Goal: Task Accomplishment & Management: Use online tool/utility

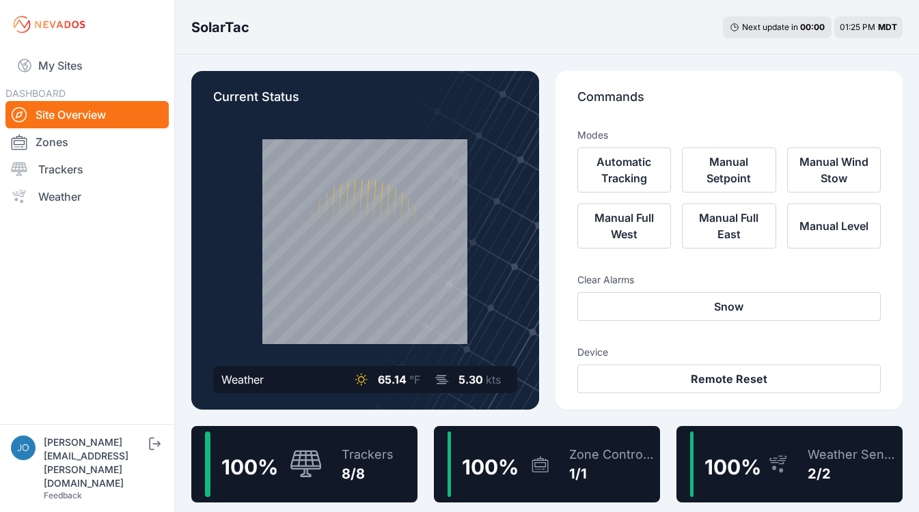
scroll to position [3, 0]
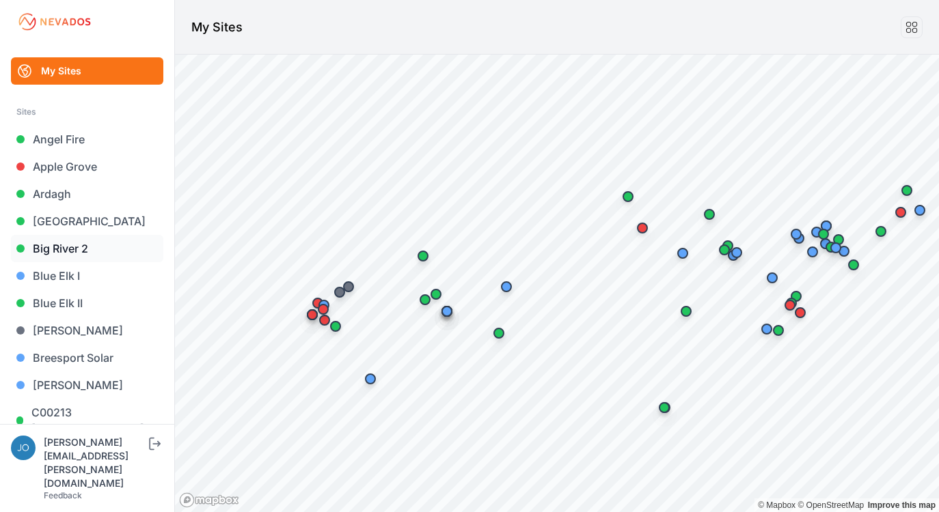
click at [68, 248] on link "Big River 2" at bounding box center [87, 248] width 152 height 27
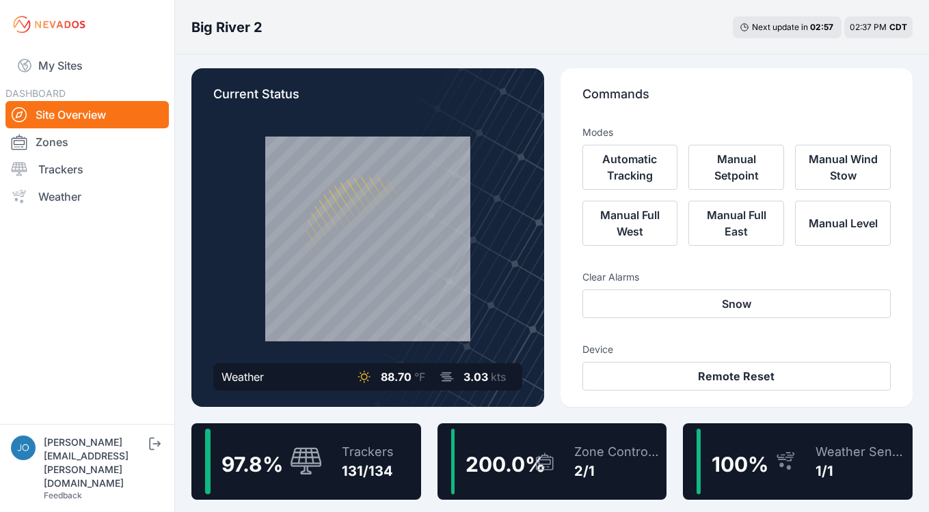
scroll to position [15, 0]
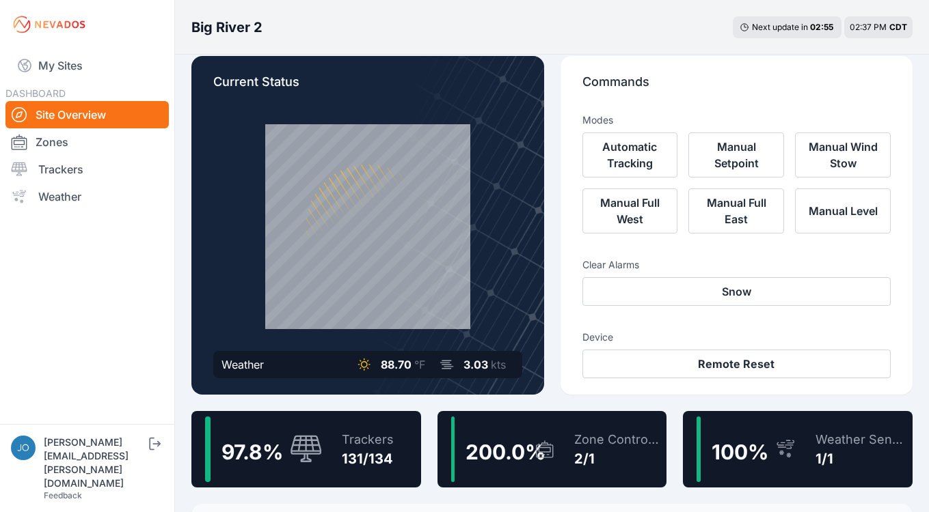
click at [325, 446] on div "97.8 % Trackers 131/134" at bounding box center [306, 449] width 230 height 77
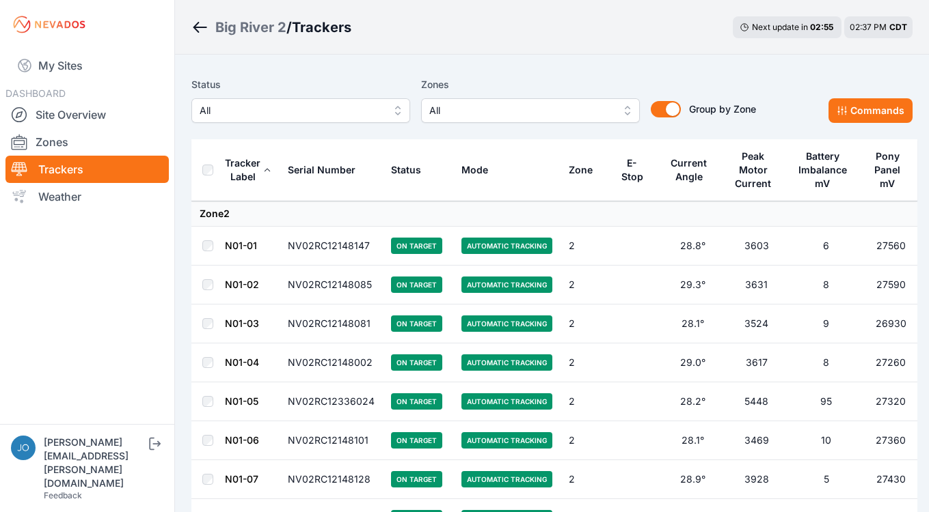
click at [292, 113] on span "All" at bounding box center [291, 110] width 183 height 16
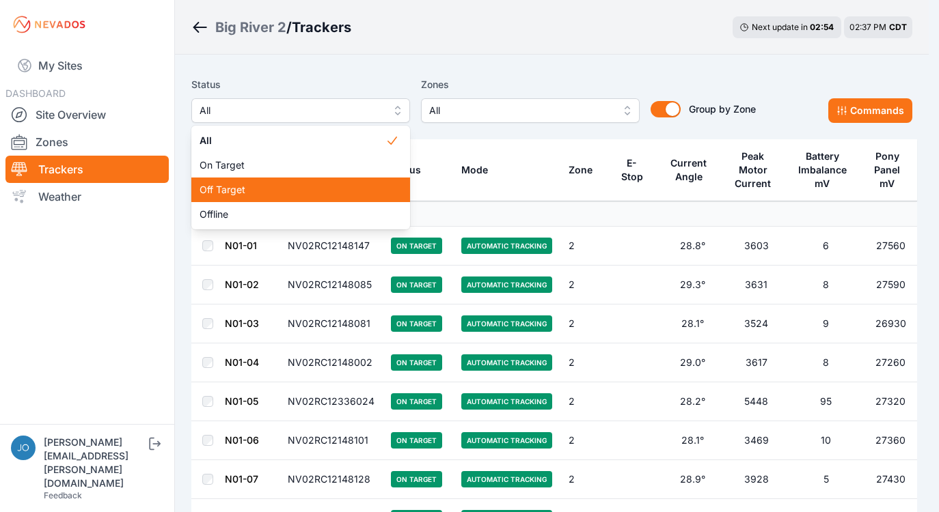
click at [249, 188] on span "Off Target" at bounding box center [293, 190] width 186 height 14
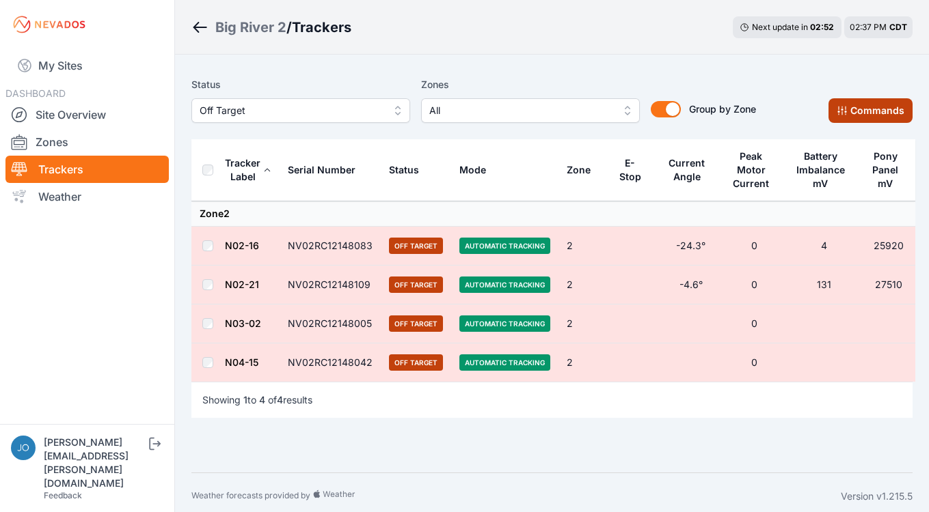
click at [883, 111] on button "Commands" at bounding box center [870, 110] width 84 height 25
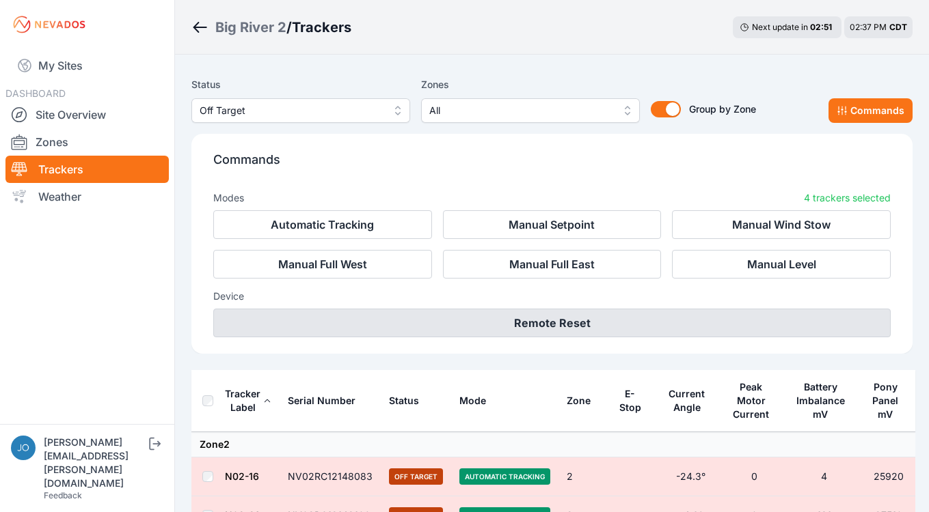
click at [628, 317] on button "Remote Reset" at bounding box center [551, 323] width 677 height 29
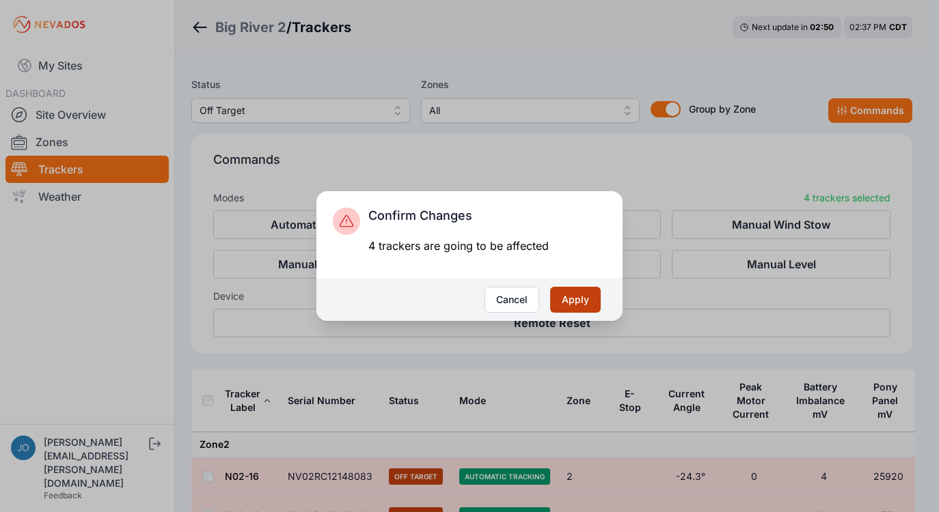
click at [580, 307] on button "Apply" at bounding box center [575, 300] width 51 height 26
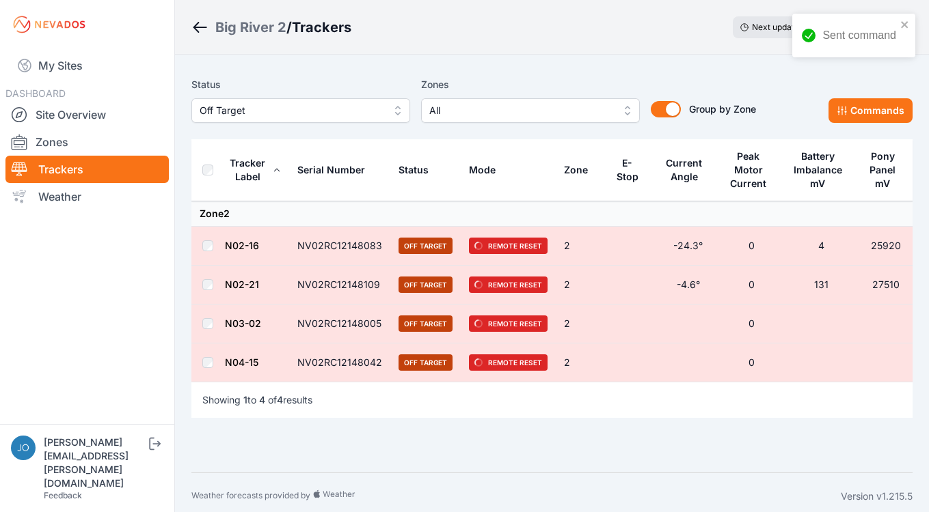
click at [248, 30] on div "Big River 2" at bounding box center [250, 27] width 71 height 19
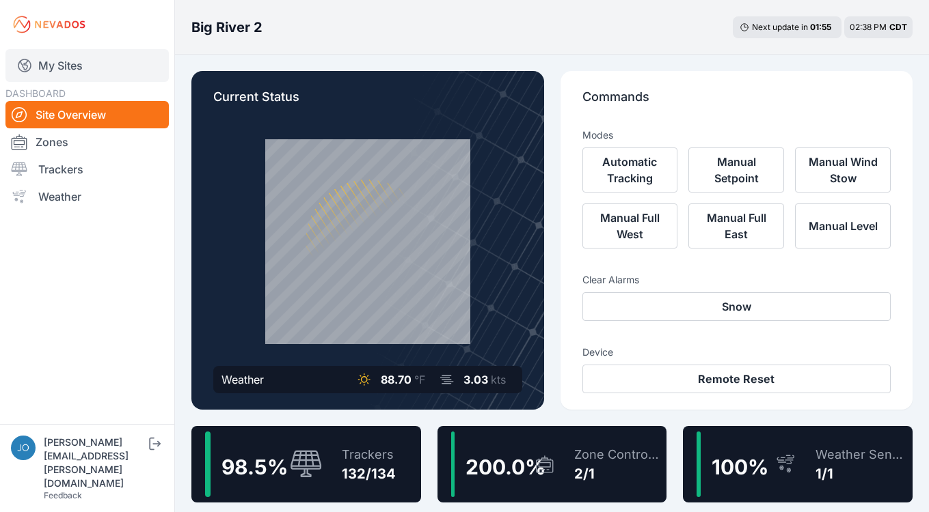
click at [51, 68] on link "My Sites" at bounding box center [86, 65] width 163 height 33
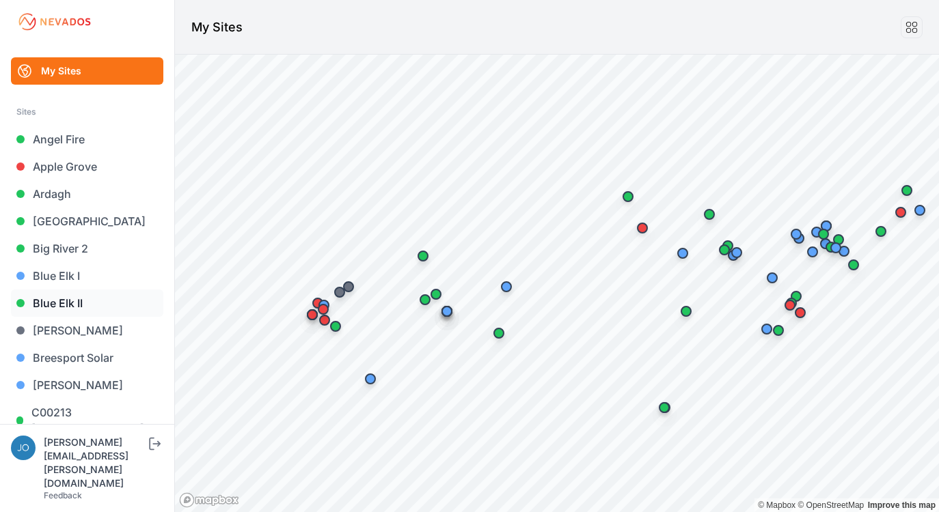
click at [60, 303] on link "Blue Elk II" at bounding box center [87, 303] width 152 height 27
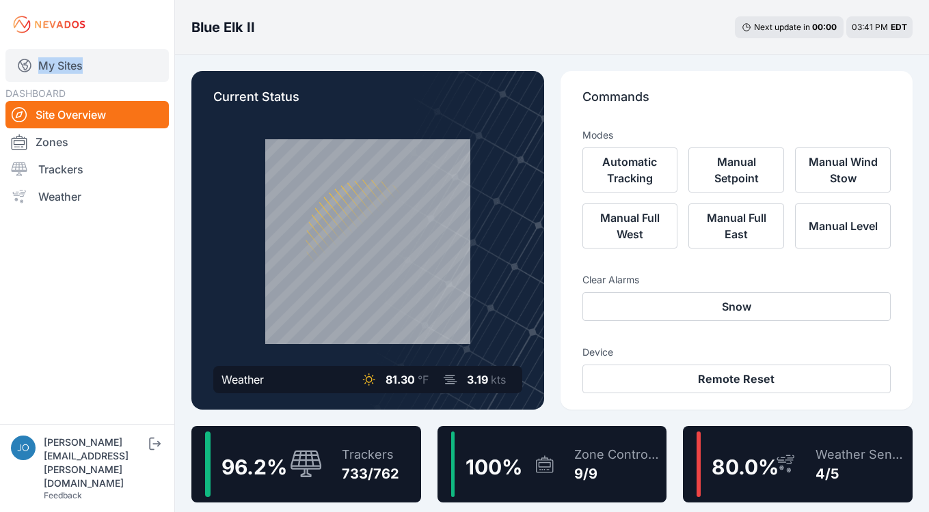
click at [57, 67] on link "My Sites" at bounding box center [86, 65] width 163 height 33
click at [55, 68] on link "My Sites" at bounding box center [86, 65] width 163 height 33
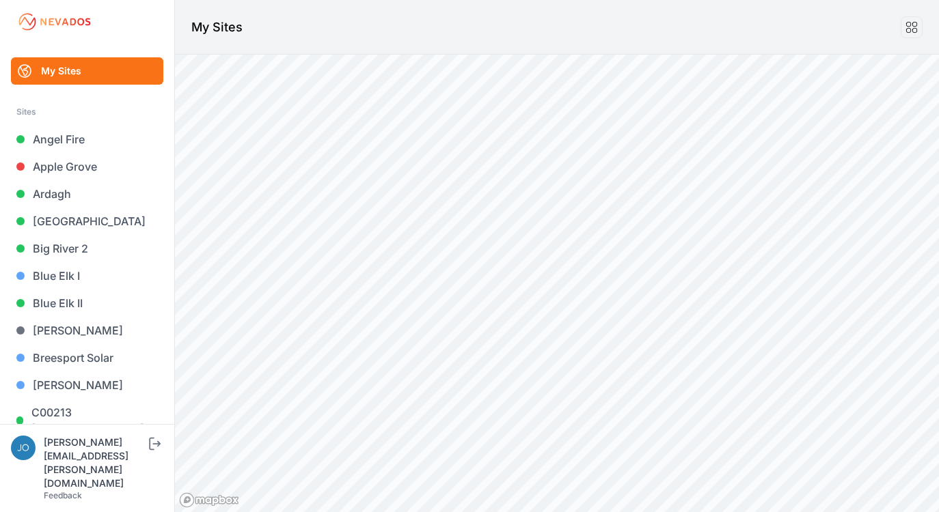
click at [83, 26] on img at bounding box center [54, 22] width 77 height 22
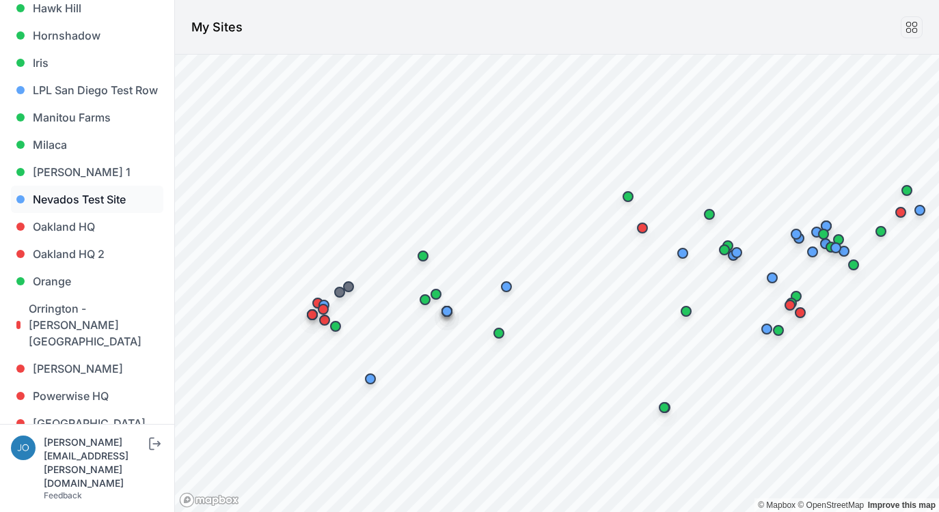
scroll to position [794, 0]
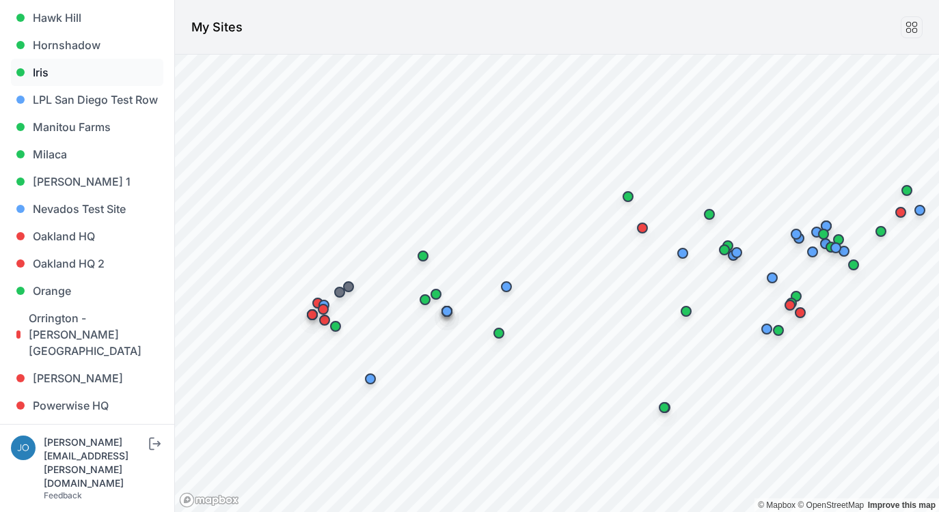
click at [33, 59] on link "Iris" at bounding box center [87, 72] width 152 height 27
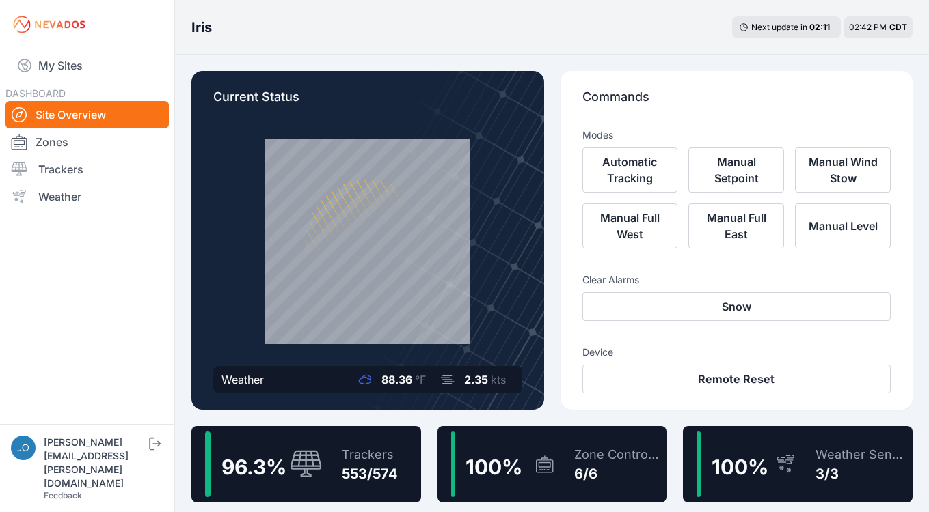
click at [378, 438] on div "Trackers 553/574" at bounding box center [363, 465] width 70 height 66
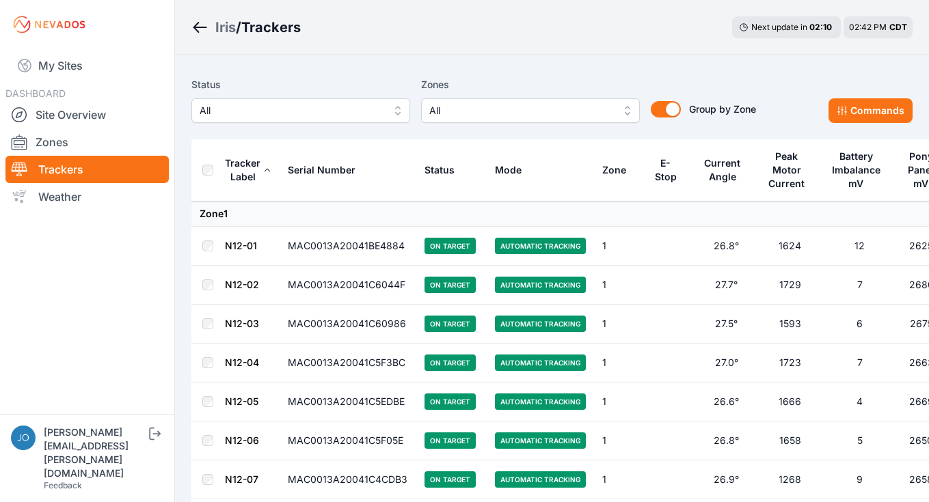
click at [318, 107] on span "All" at bounding box center [291, 110] width 183 height 16
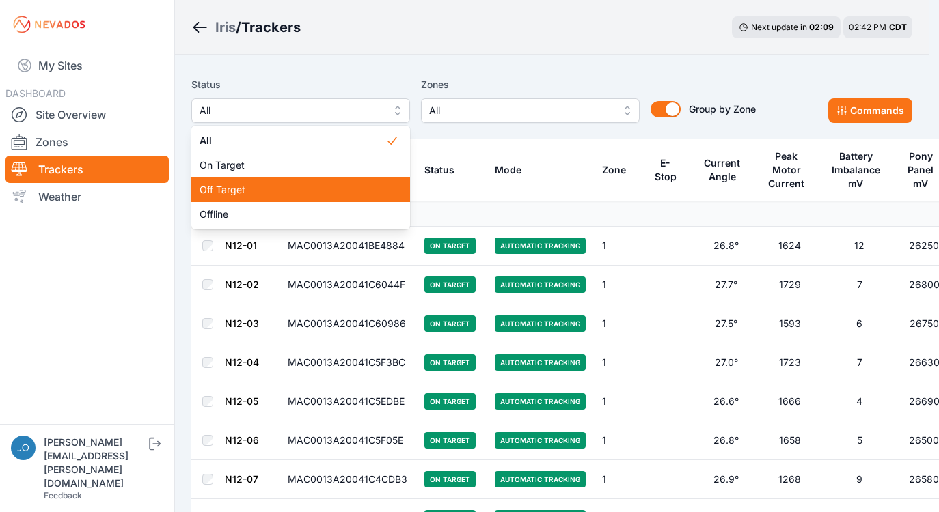
click at [261, 187] on span "Off Target" at bounding box center [293, 190] width 186 height 14
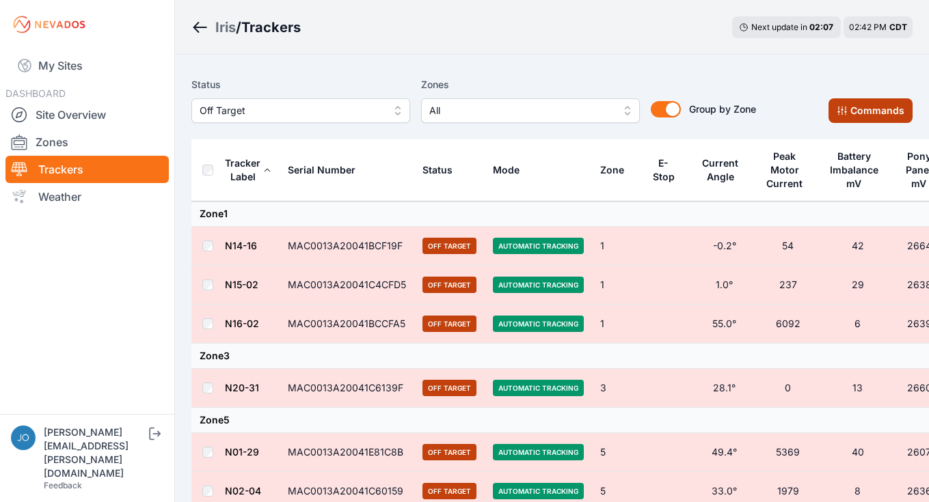
click at [845, 103] on button "Commands" at bounding box center [870, 110] width 84 height 25
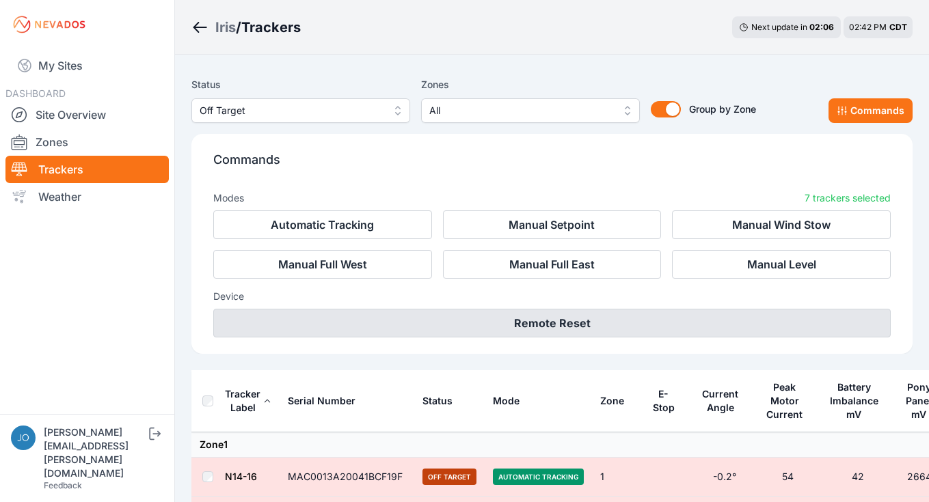
click at [566, 323] on button "Remote Reset" at bounding box center [551, 323] width 677 height 29
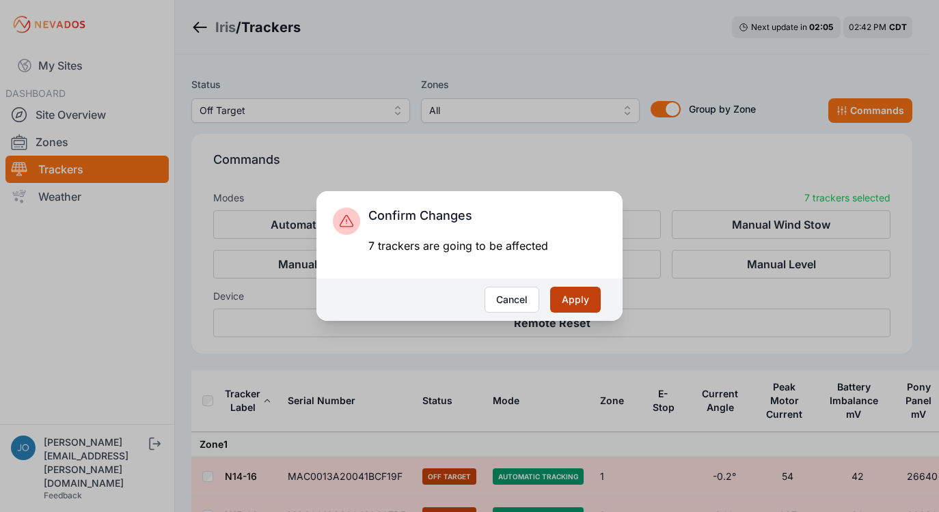
click at [570, 294] on button "Apply" at bounding box center [575, 300] width 51 height 26
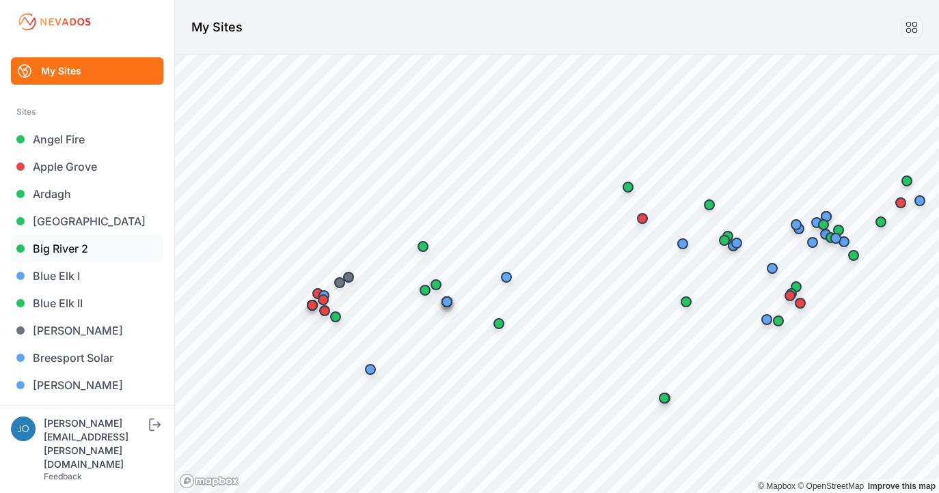
click at [65, 251] on link "Big River 2" at bounding box center [87, 248] width 152 height 27
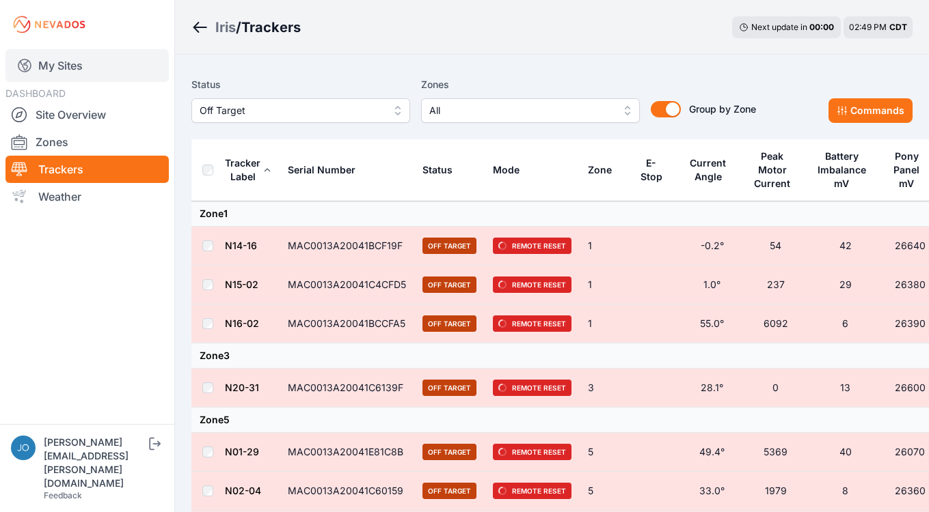
click at [59, 57] on link "My Sites" at bounding box center [86, 65] width 163 height 33
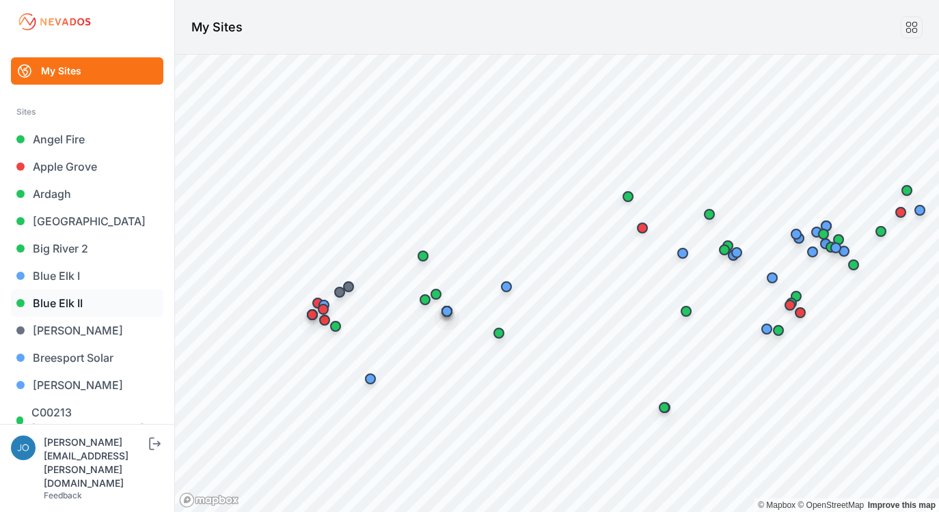
click at [59, 297] on link "Blue Elk II" at bounding box center [87, 303] width 152 height 27
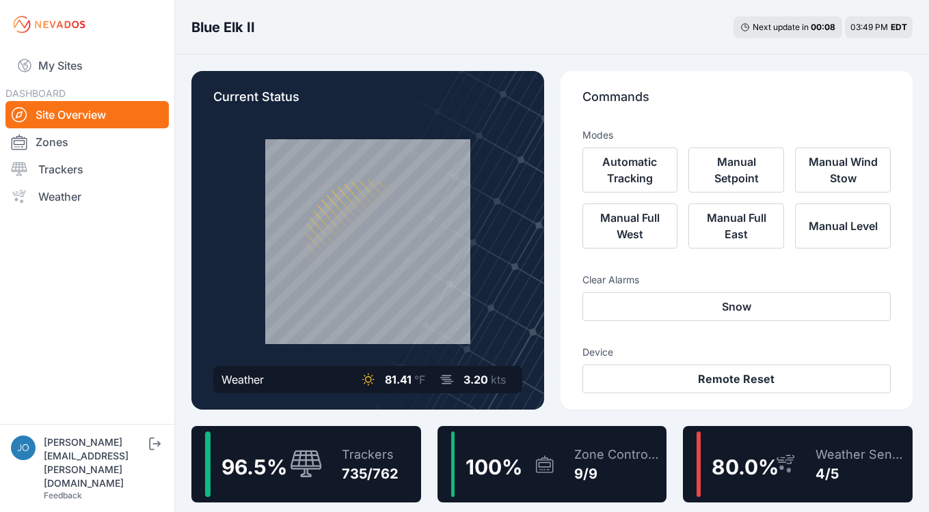
click at [376, 454] on div "Trackers" at bounding box center [370, 455] width 57 height 19
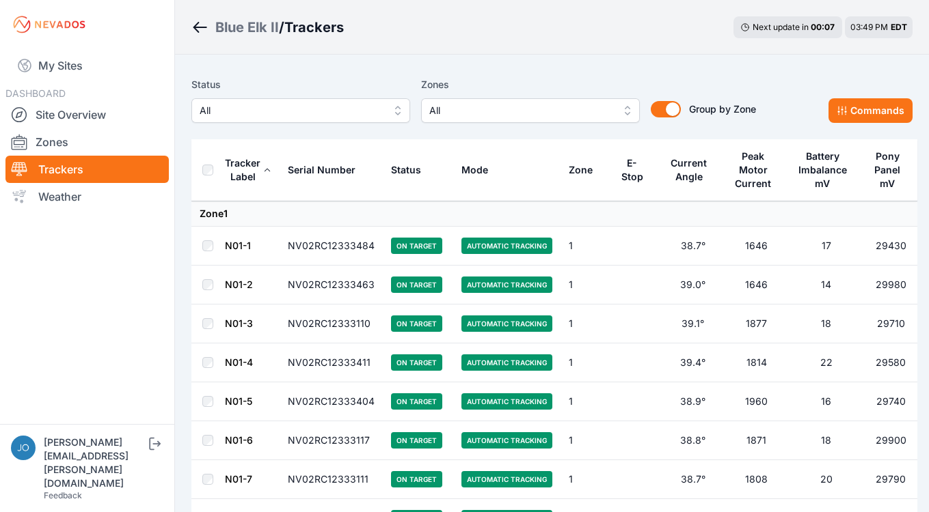
click at [288, 110] on span "All" at bounding box center [291, 110] width 183 height 16
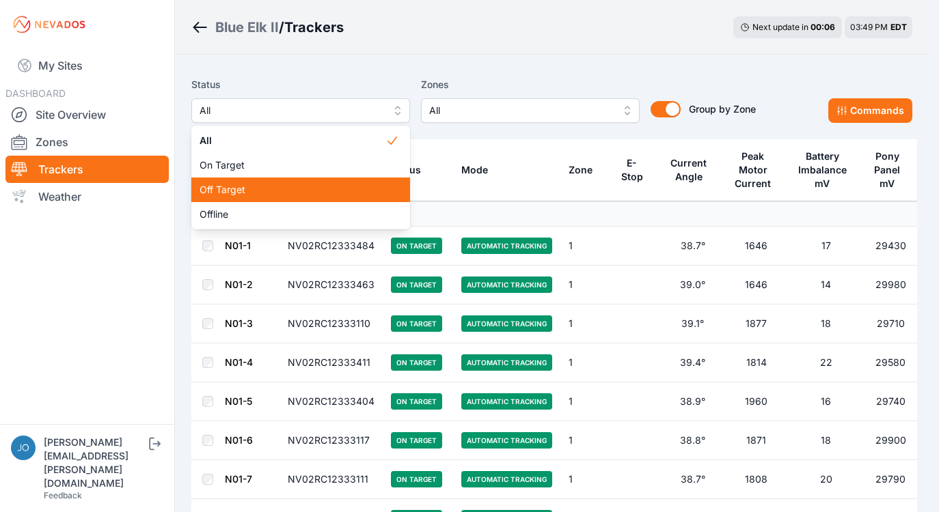
click at [255, 183] on span "Off Target" at bounding box center [293, 190] width 186 height 14
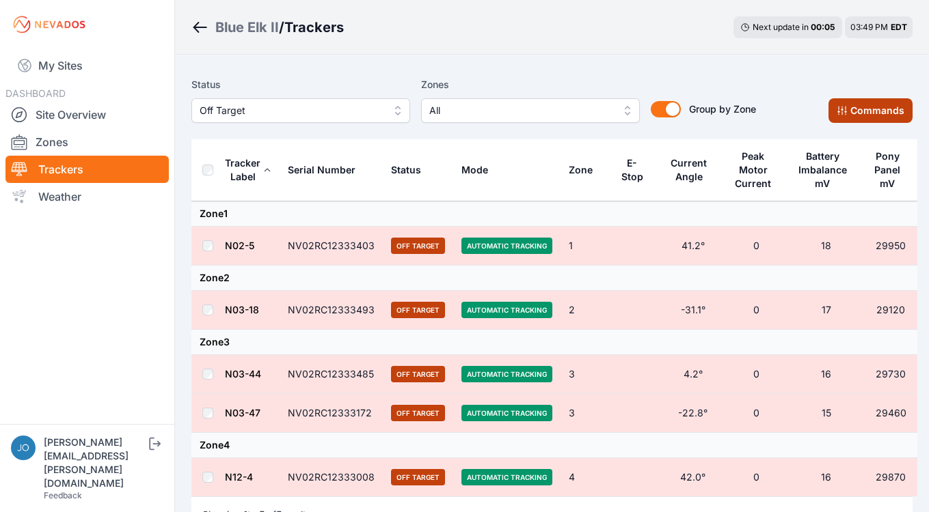
click at [895, 107] on button "Commands" at bounding box center [870, 110] width 84 height 25
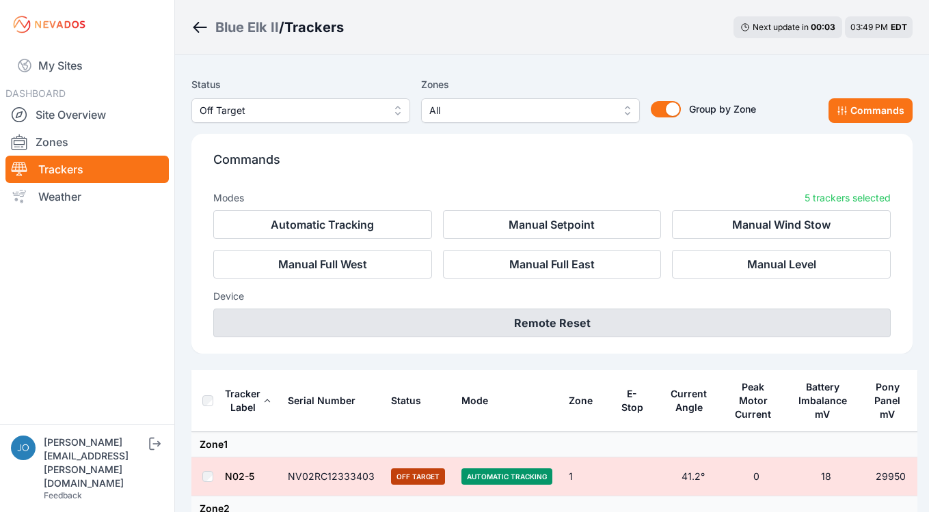
click at [556, 325] on button "Remote Reset" at bounding box center [551, 323] width 677 height 29
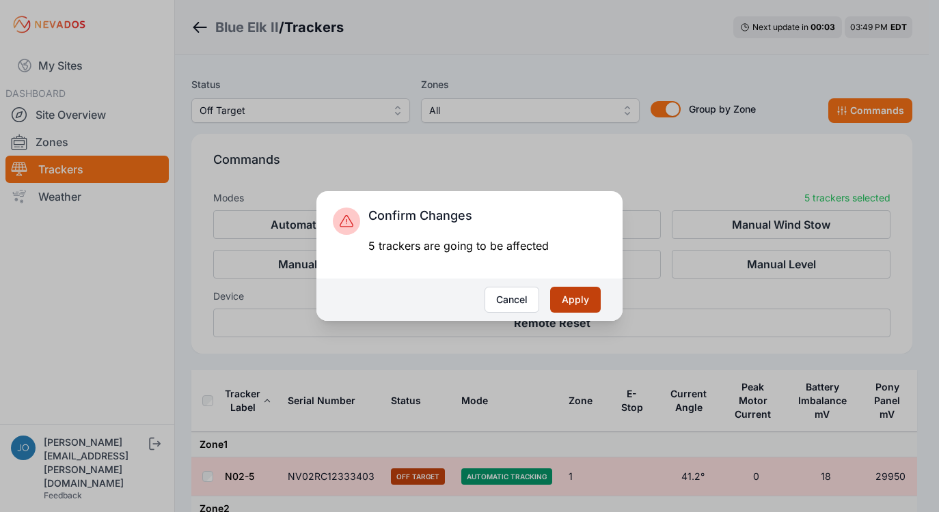
click at [571, 299] on button "Apply" at bounding box center [575, 300] width 51 height 26
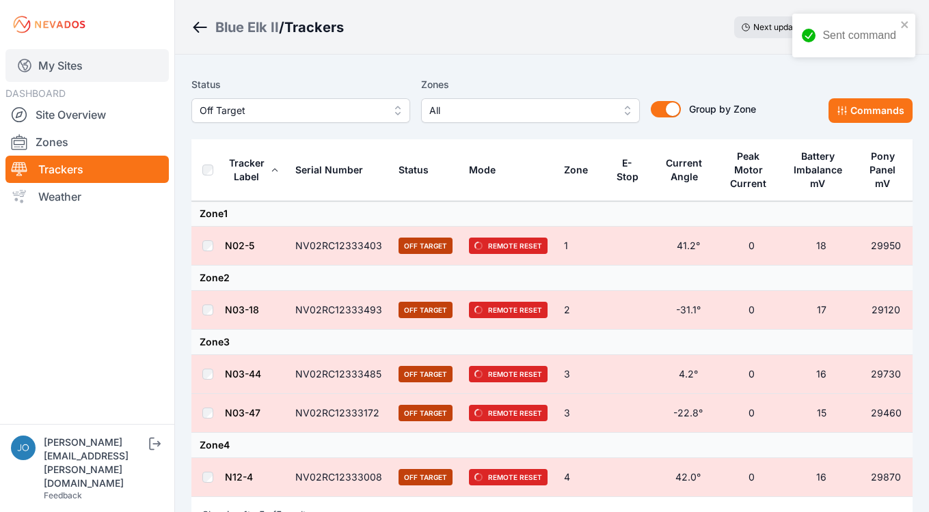
click at [55, 64] on link "My Sites" at bounding box center [86, 65] width 163 height 33
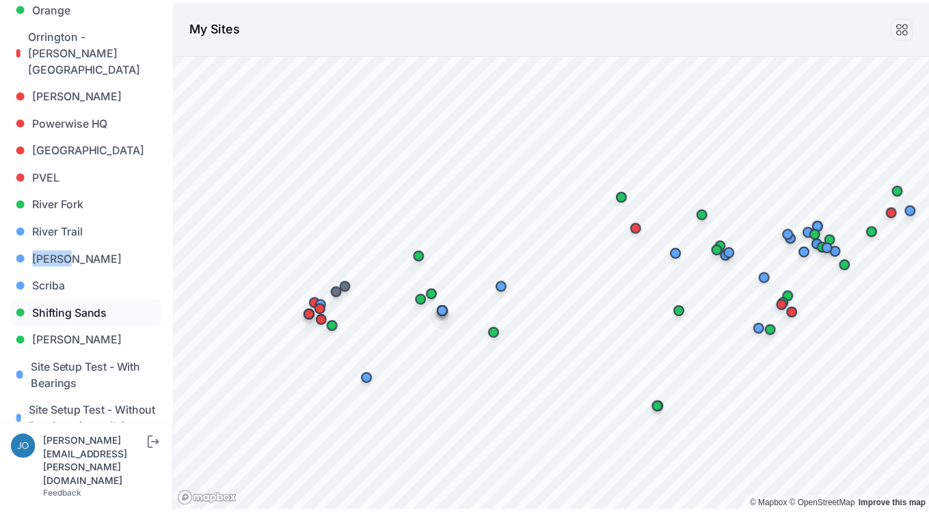
scroll to position [1404, 0]
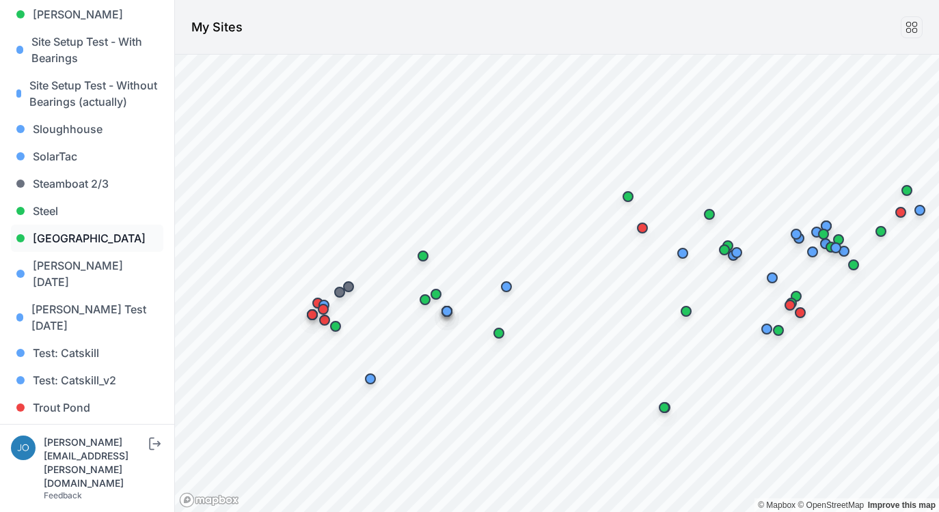
click at [51, 225] on link "Sunlight Road" at bounding box center [87, 238] width 152 height 27
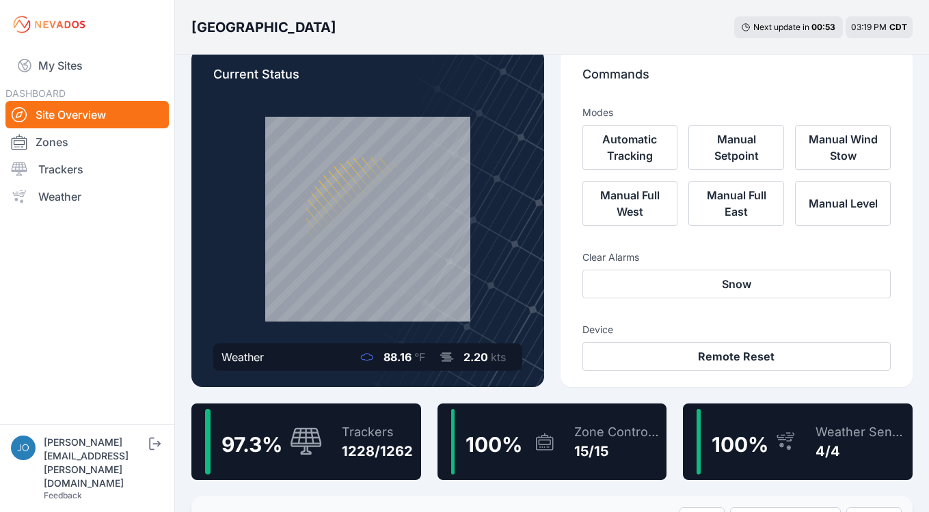
scroll to position [79, 0]
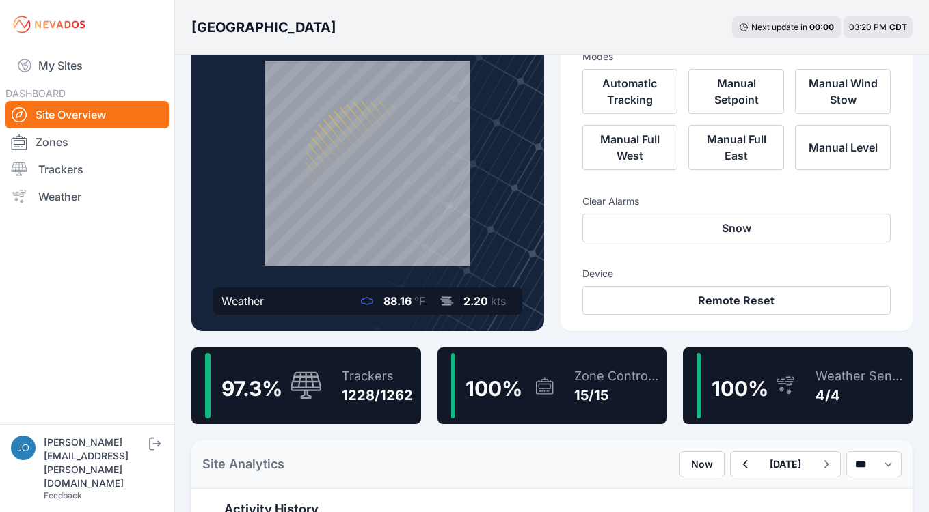
click at [340, 378] on div "Trackers 1228/1262" at bounding box center [370, 386] width 85 height 66
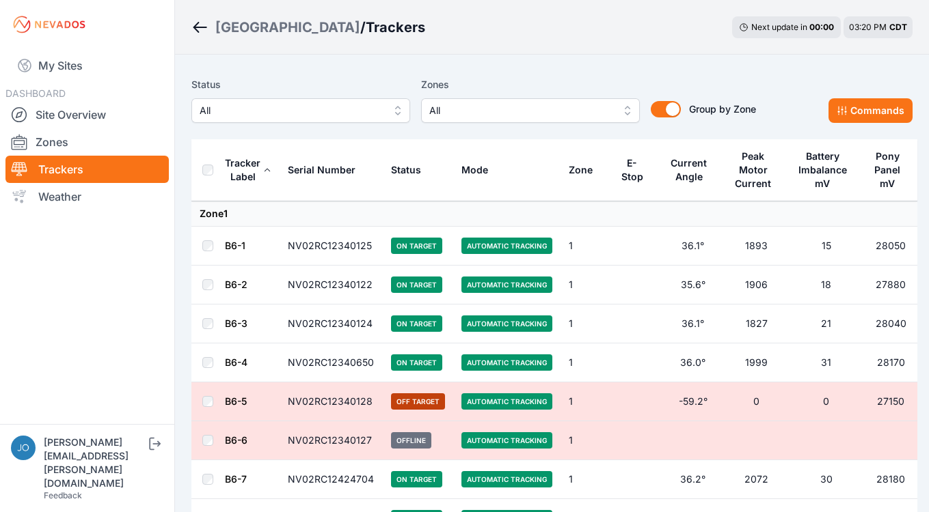
click at [258, 105] on span "All" at bounding box center [291, 110] width 183 height 16
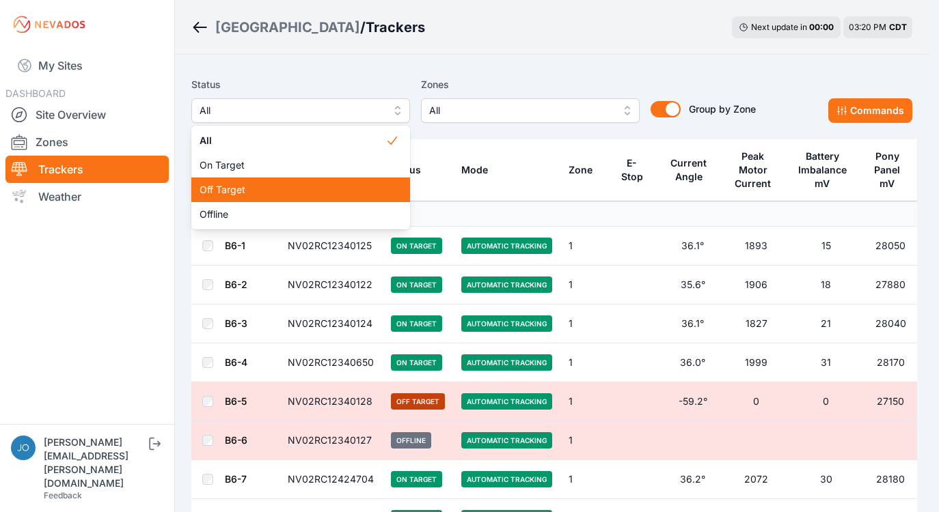
click at [243, 182] on div "Off Target" at bounding box center [300, 190] width 219 height 25
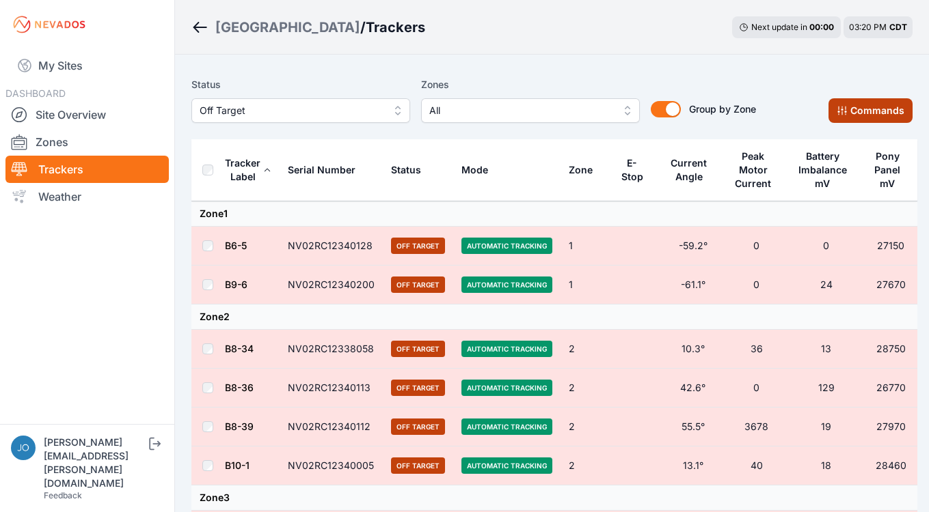
click at [855, 118] on button "Commands" at bounding box center [870, 110] width 84 height 25
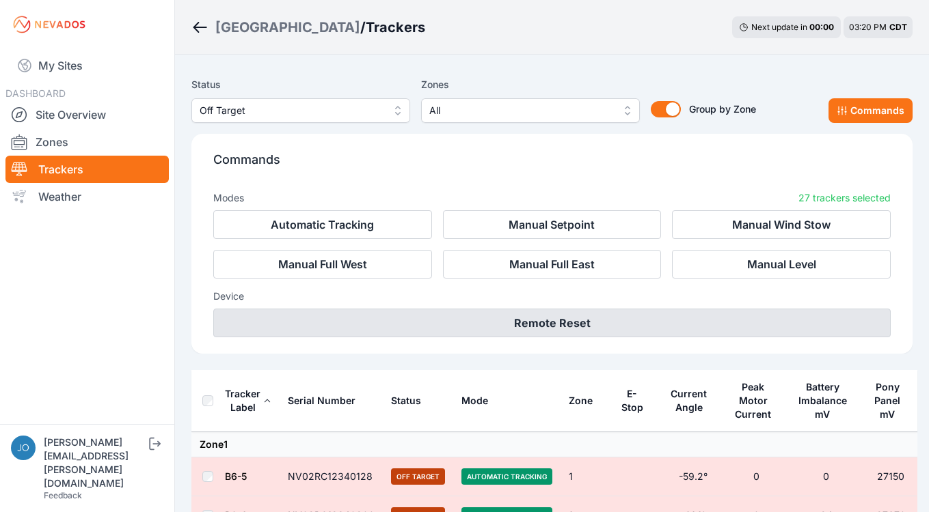
click at [583, 327] on button "Remote Reset" at bounding box center [551, 323] width 677 height 29
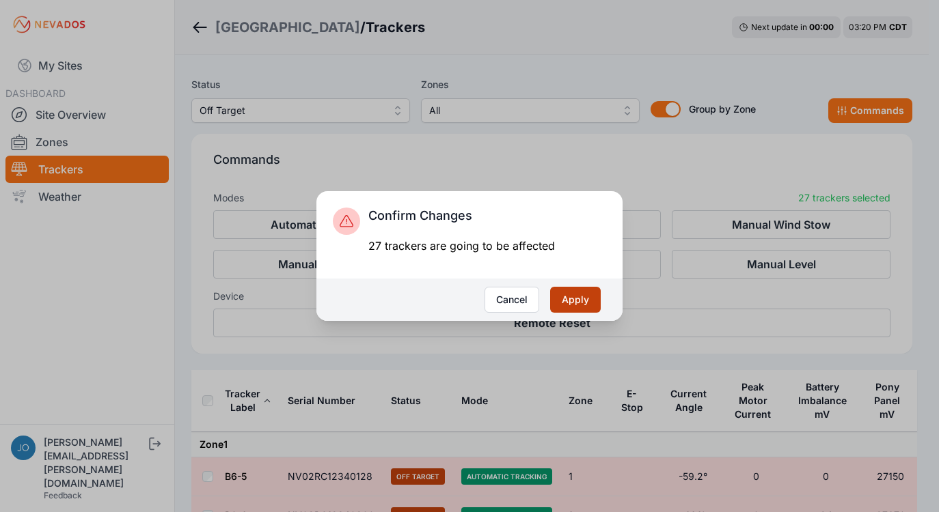
click at [578, 297] on button "Apply" at bounding box center [575, 300] width 51 height 26
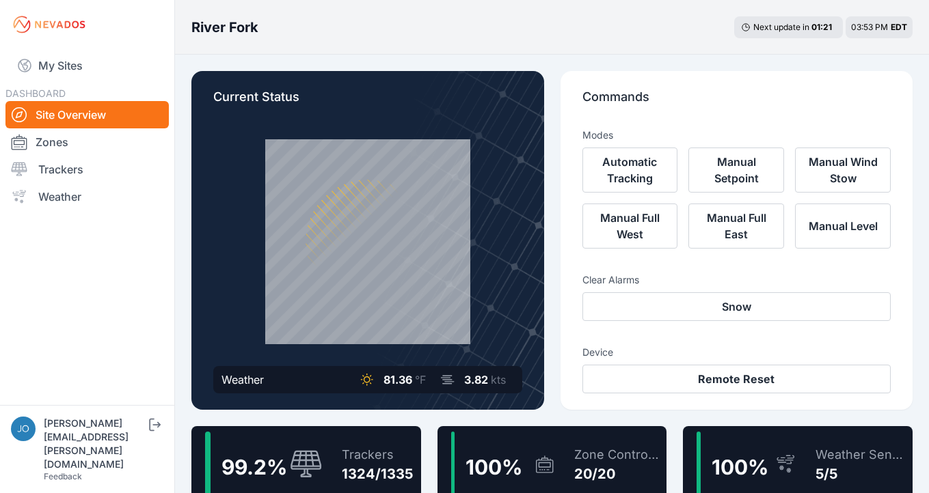
click at [387, 445] on div "Trackers 1324/1335" at bounding box center [370, 465] width 85 height 66
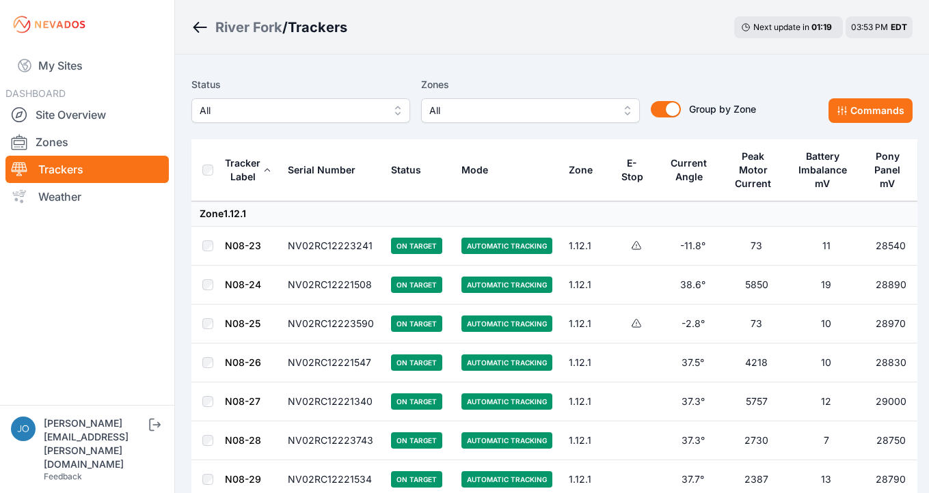
click at [232, 110] on span "All" at bounding box center [291, 110] width 183 height 16
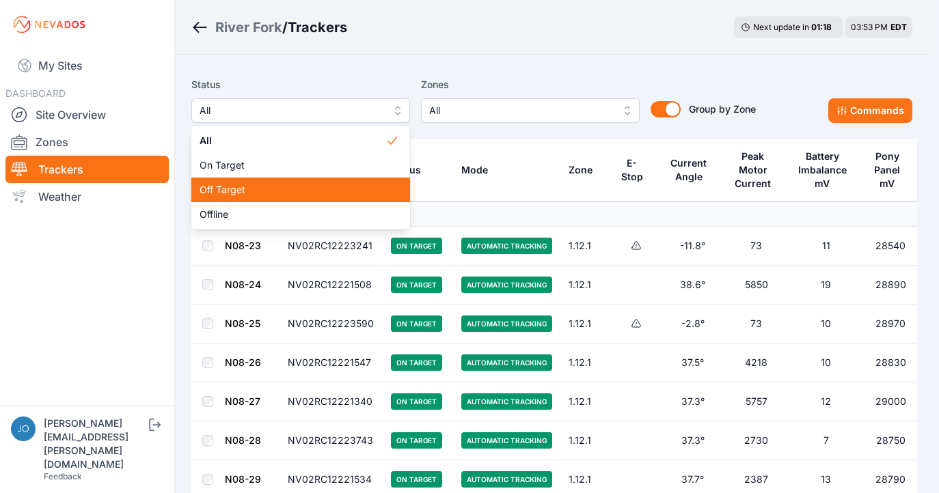
click at [241, 192] on span "Off Target" at bounding box center [293, 190] width 186 height 14
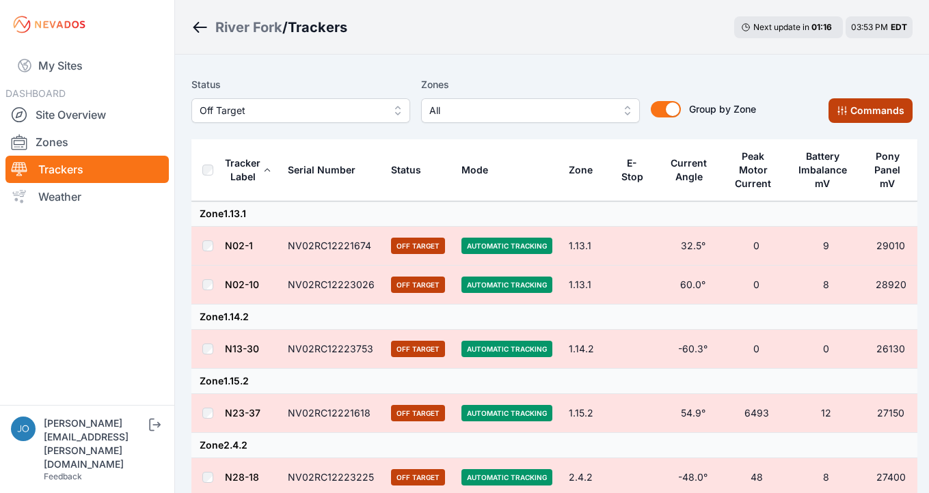
click at [873, 108] on button "Commands" at bounding box center [870, 110] width 84 height 25
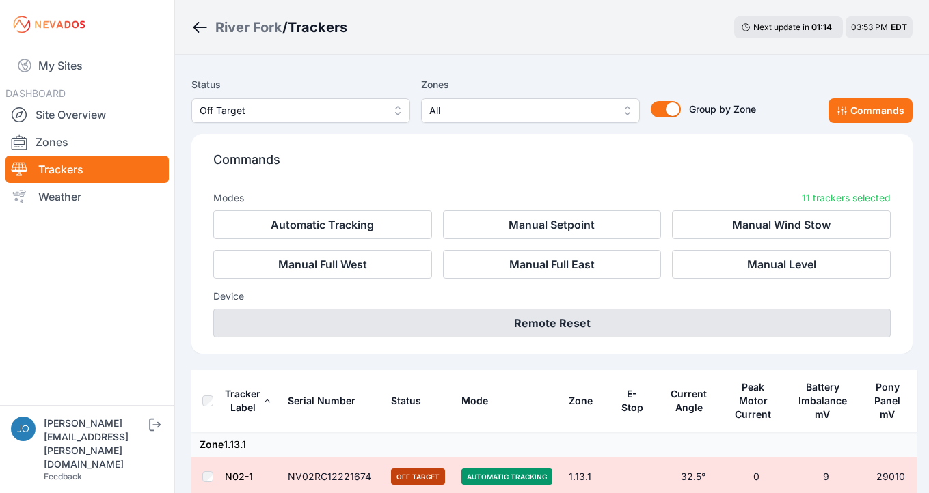
click at [565, 320] on button "Remote Reset" at bounding box center [551, 323] width 677 height 29
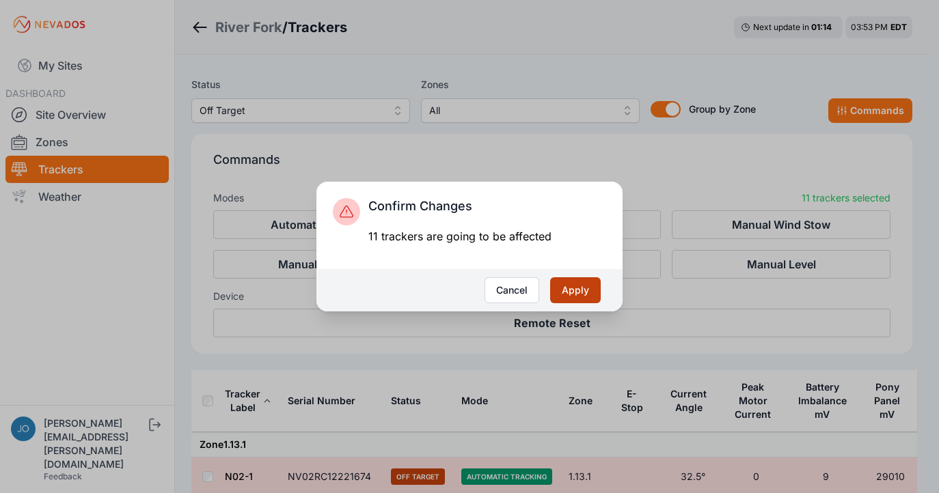
click at [576, 289] on button "Apply" at bounding box center [575, 290] width 51 height 26
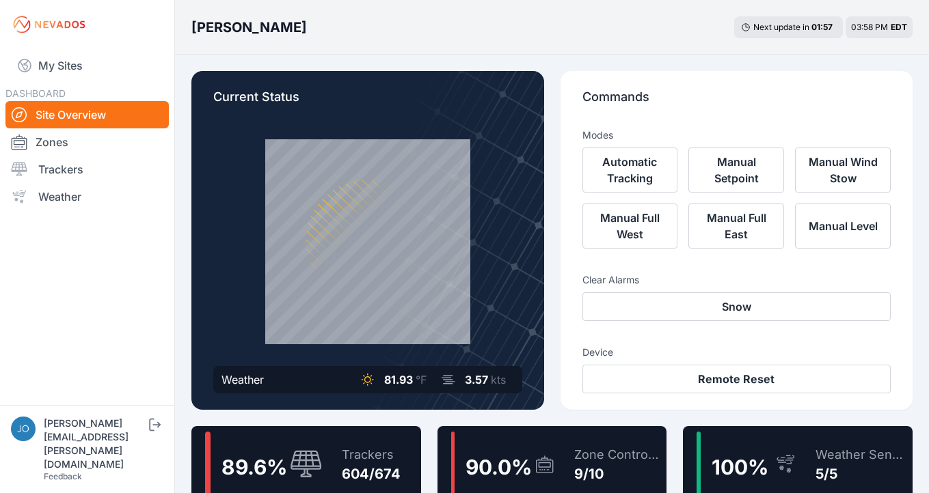
scroll to position [12, 0]
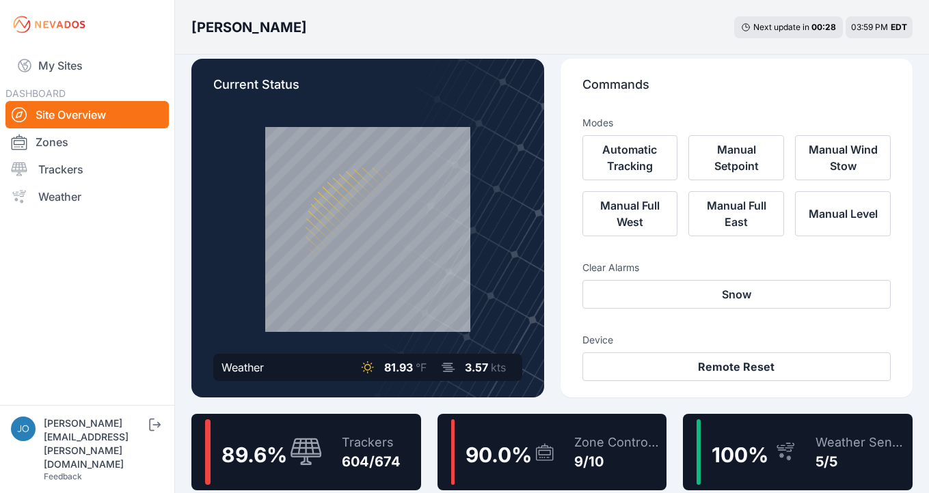
click at [323, 419] on div "89.6 % Trackers 604/674" at bounding box center [306, 452] width 230 height 77
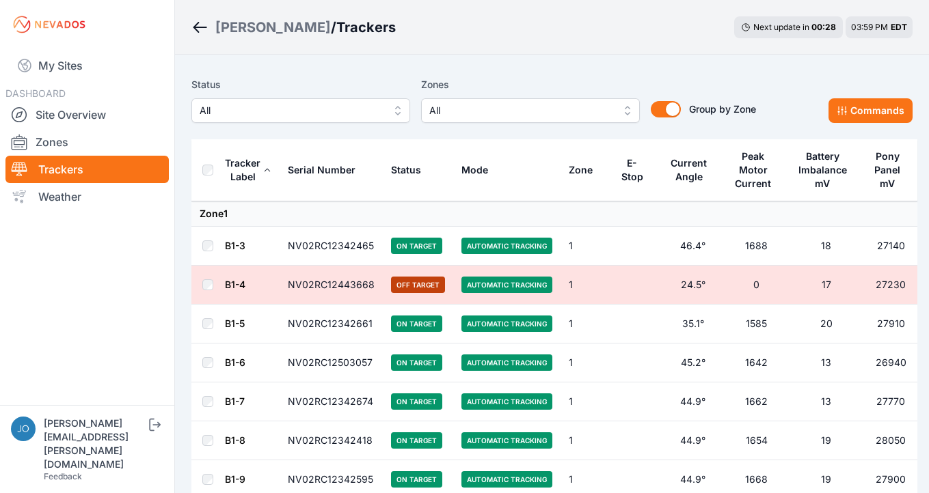
click at [222, 105] on span "All" at bounding box center [291, 110] width 183 height 16
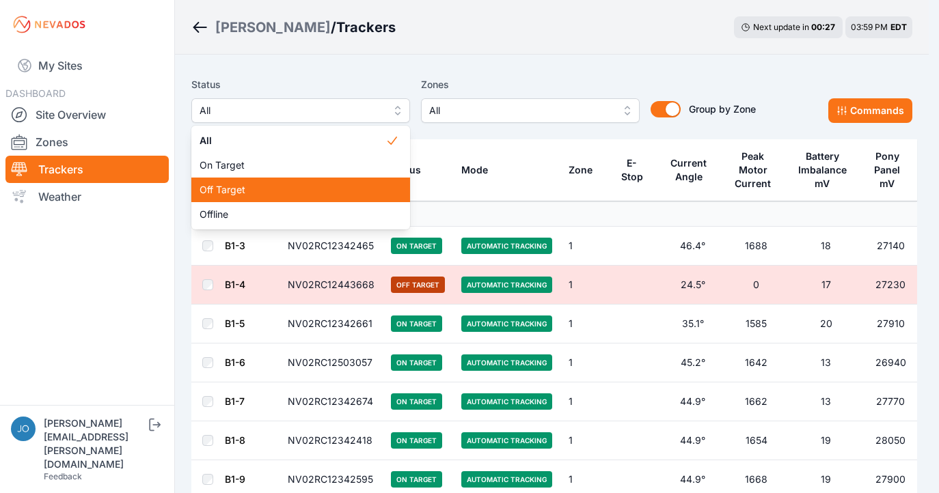
click at [234, 197] on div "Off Target" at bounding box center [300, 190] width 219 height 25
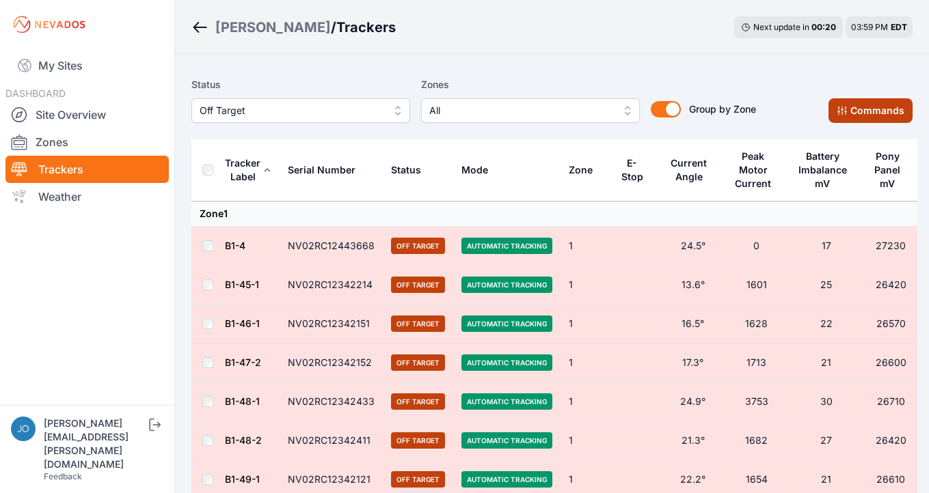
click at [837, 111] on icon at bounding box center [841, 110] width 11 height 11
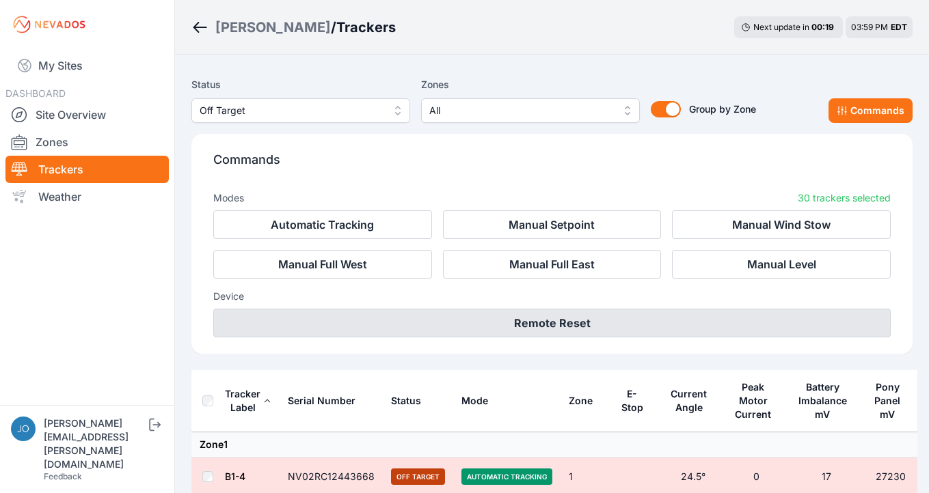
click at [590, 327] on button "Remote Reset" at bounding box center [551, 323] width 677 height 29
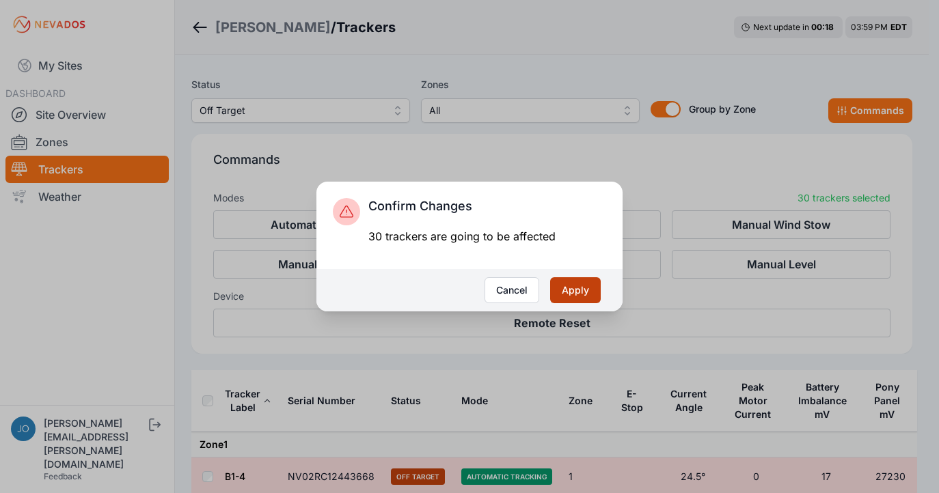
click at [584, 293] on button "Apply" at bounding box center [575, 290] width 51 height 26
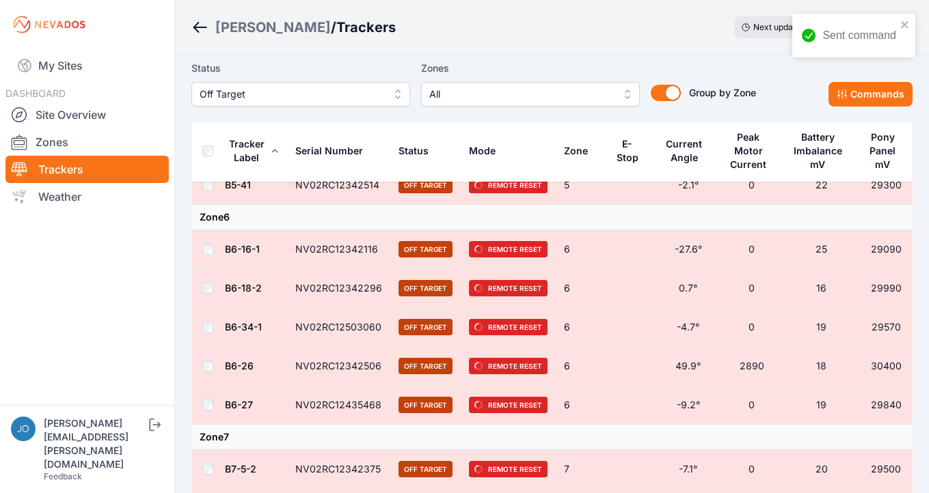
scroll to position [1242, 0]
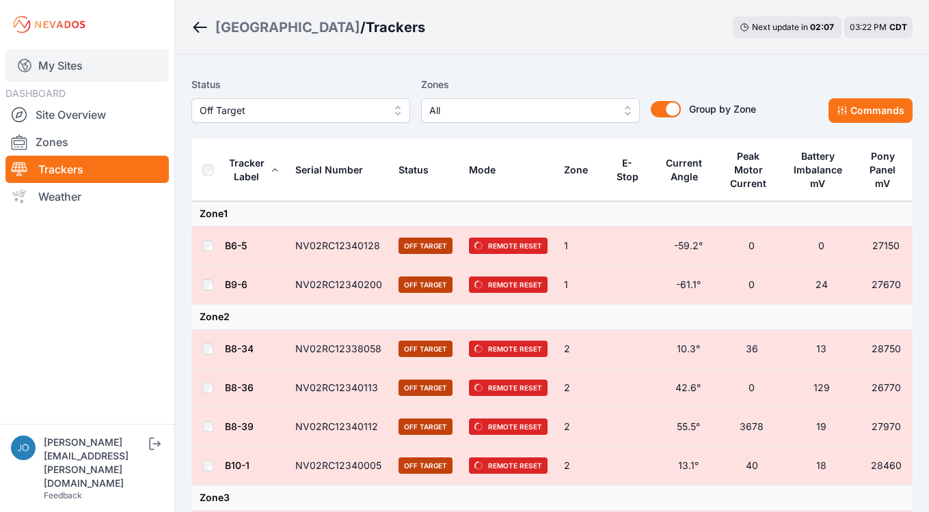
click at [64, 64] on link "My Sites" at bounding box center [86, 65] width 163 height 33
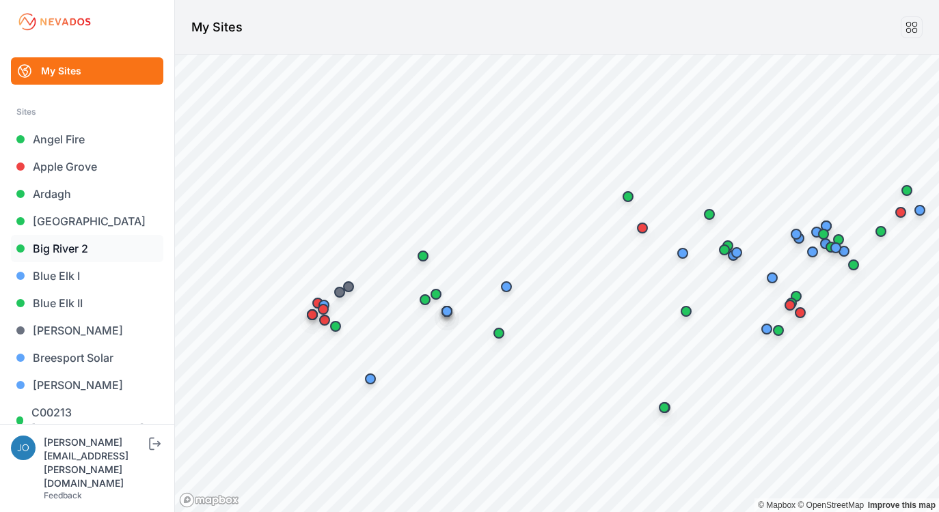
click at [64, 243] on link "Big River 2" at bounding box center [87, 248] width 152 height 27
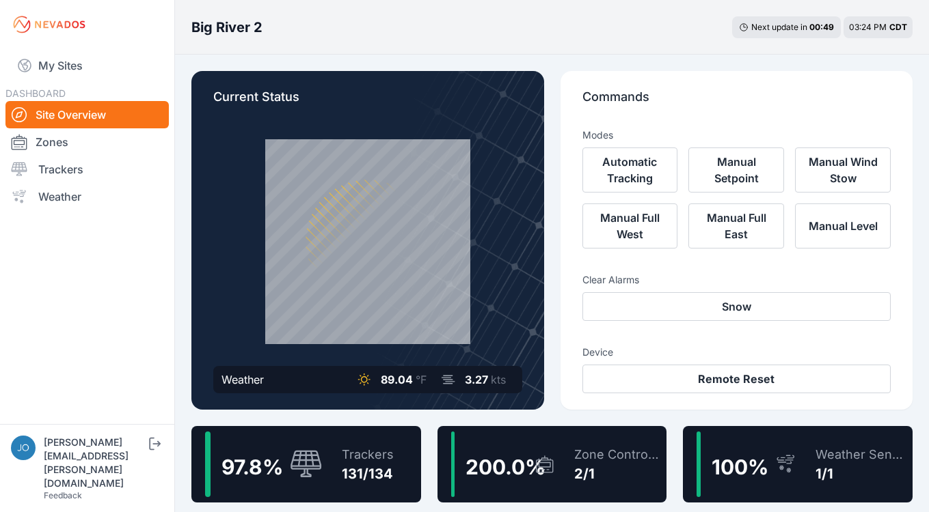
click at [277, 446] on div "97.8 %" at bounding box center [264, 465] width 118 height 66
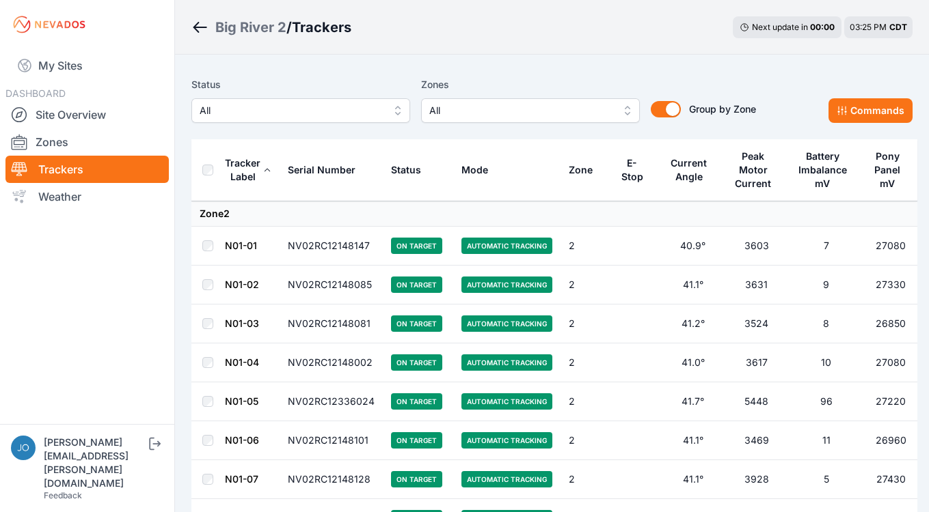
click at [339, 113] on span "All" at bounding box center [291, 110] width 183 height 16
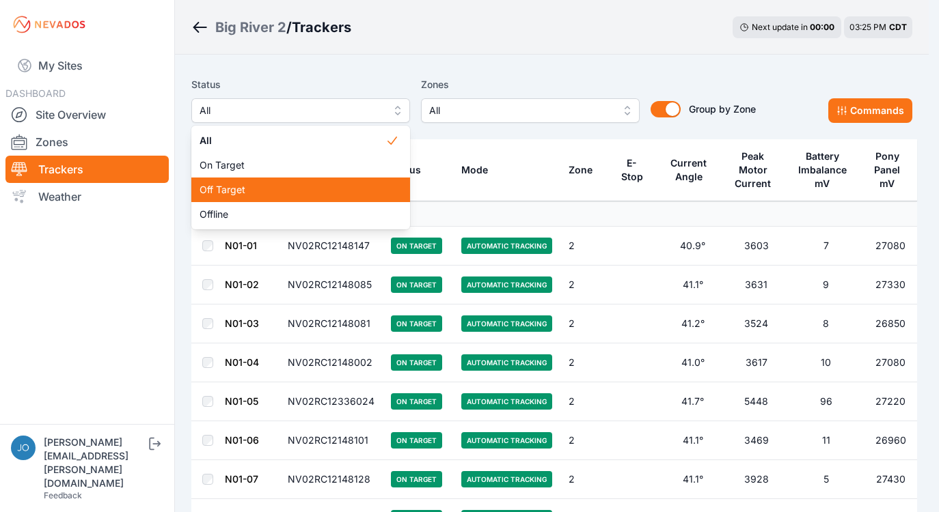
click at [276, 195] on span "Off Target" at bounding box center [293, 190] width 186 height 14
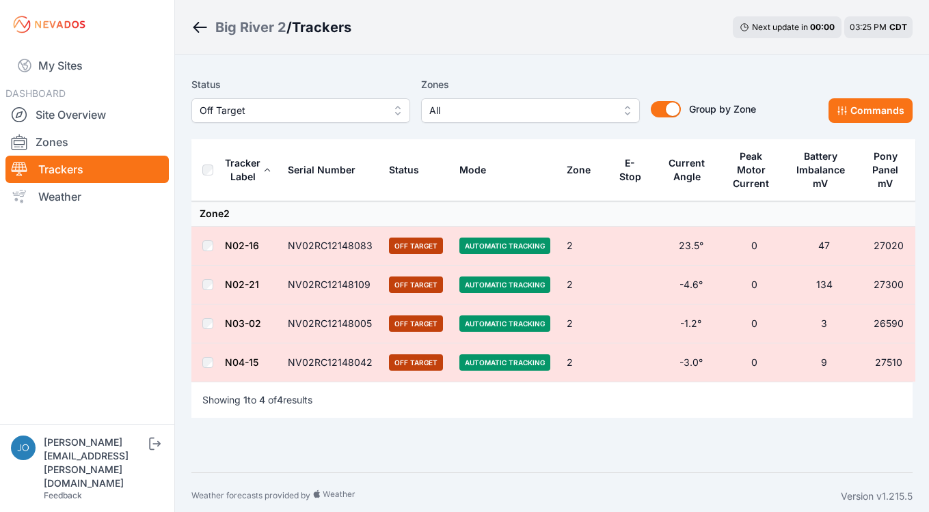
click at [7, 349] on nav "My Sites DASHBOARD Site Overview Zones Trackers Weather" at bounding box center [87, 231] width 174 height 364
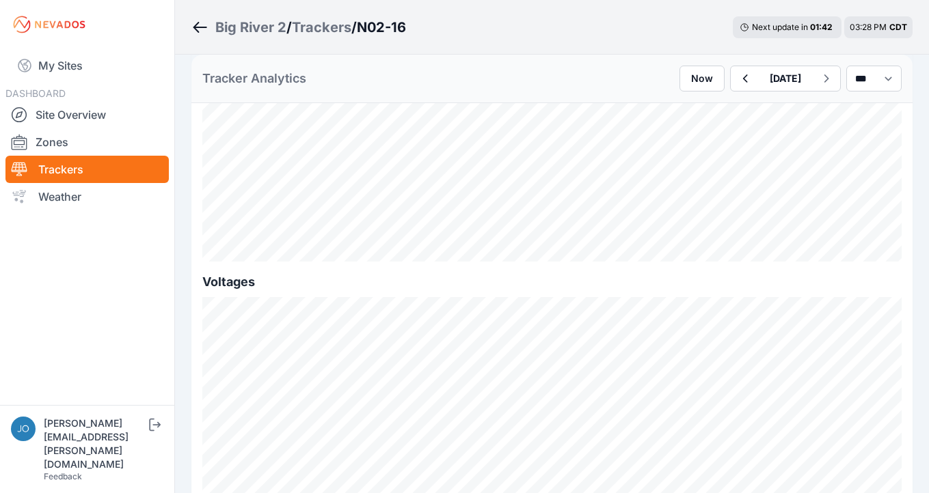
scroll to position [1345, 0]
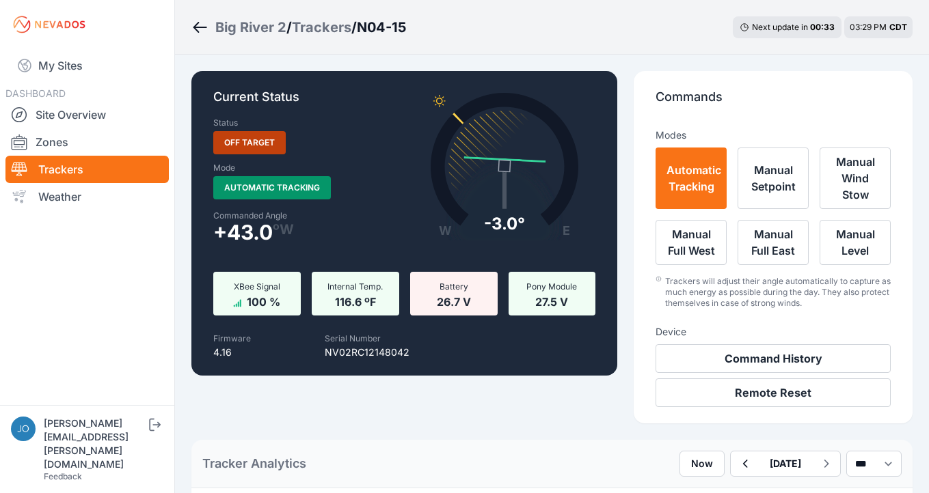
scroll to position [458, 0]
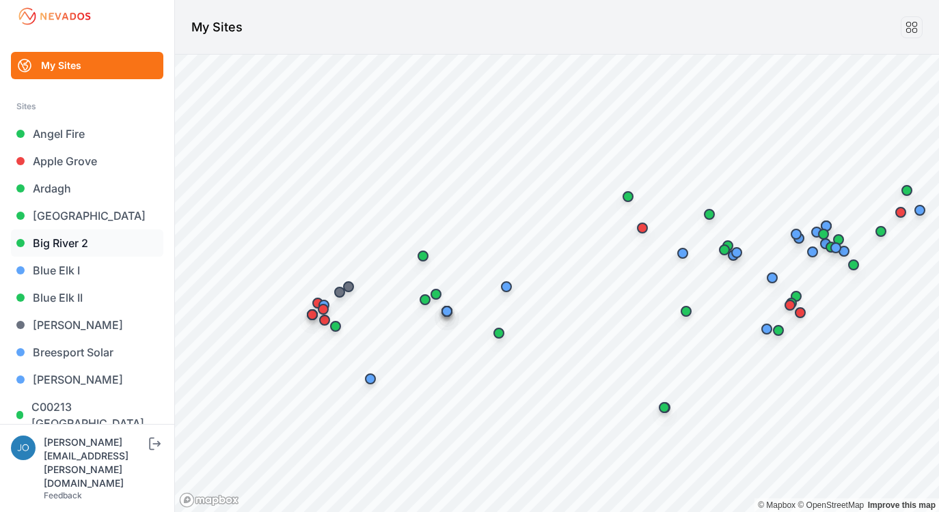
scroll to position [8, 0]
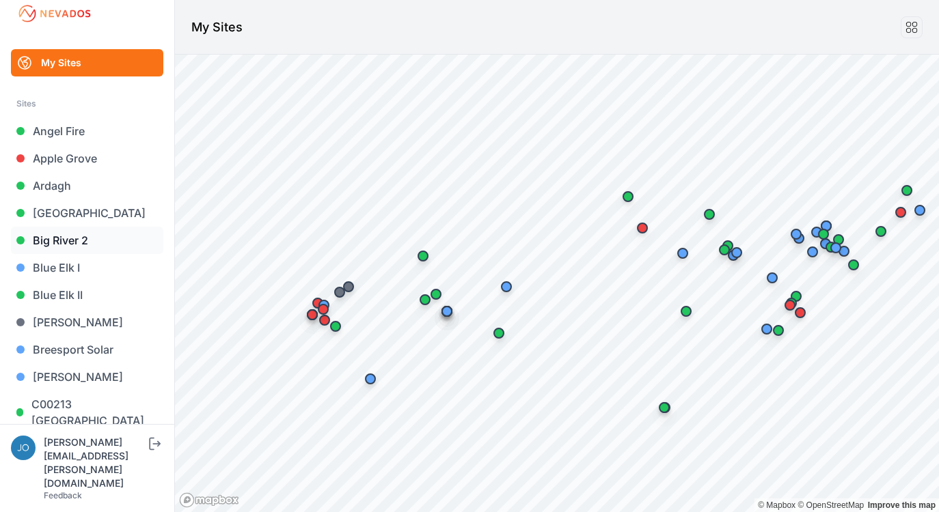
click at [74, 236] on link "Big River 2" at bounding box center [87, 240] width 152 height 27
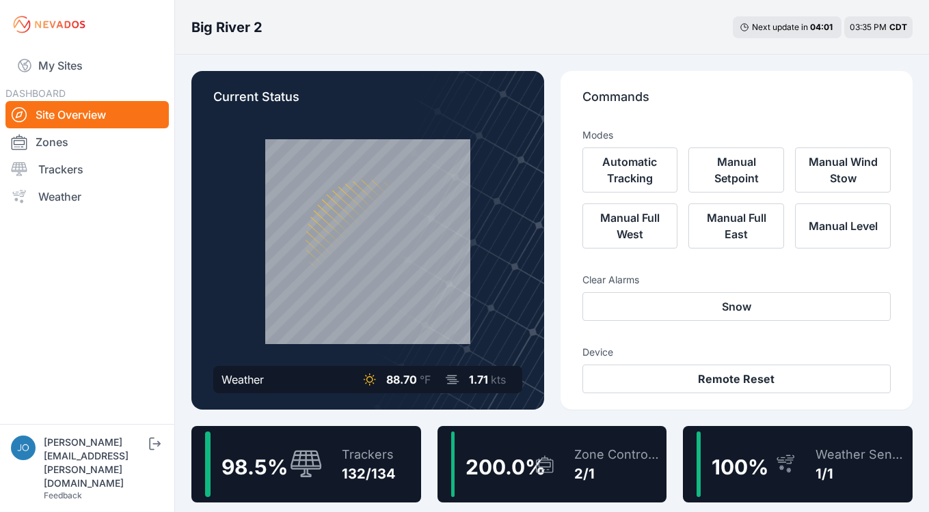
click at [348, 464] on div "Trackers" at bounding box center [369, 455] width 54 height 19
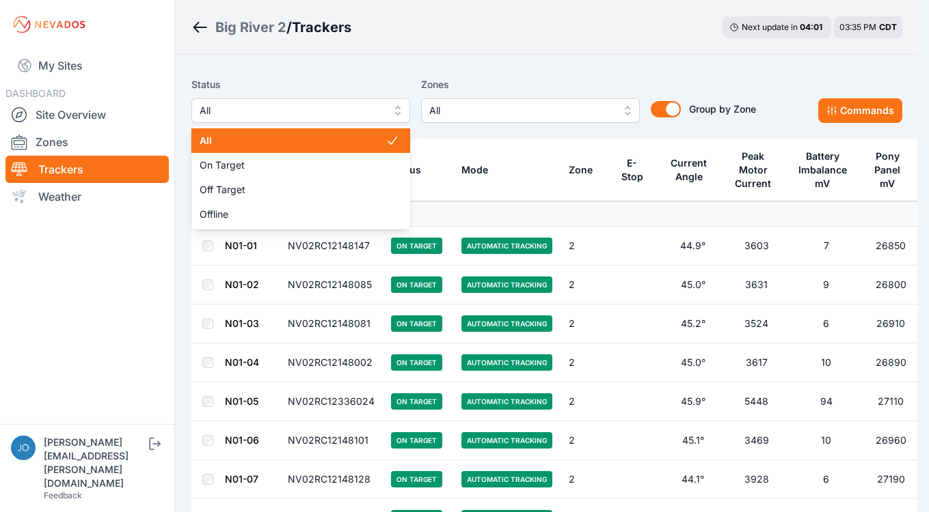
click at [297, 115] on span "All" at bounding box center [291, 110] width 183 height 16
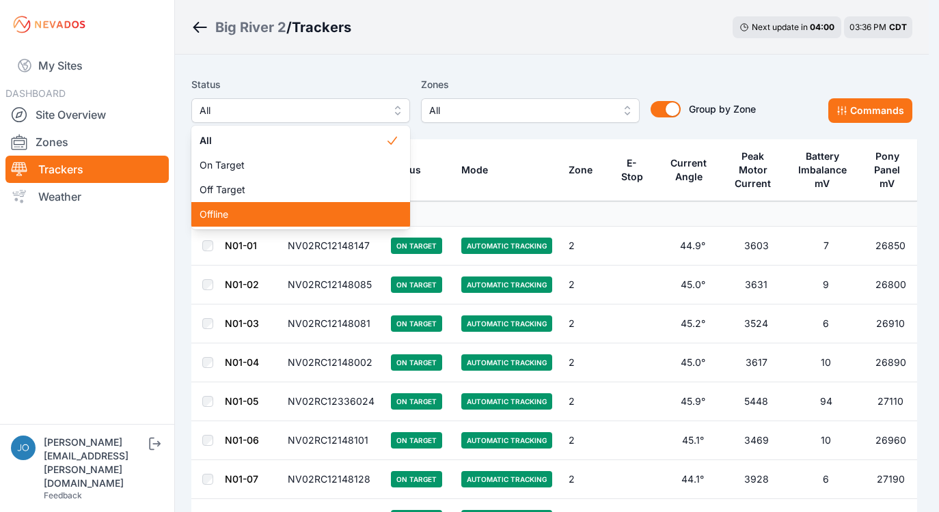
click at [265, 219] on span "Offline" at bounding box center [293, 215] width 186 height 14
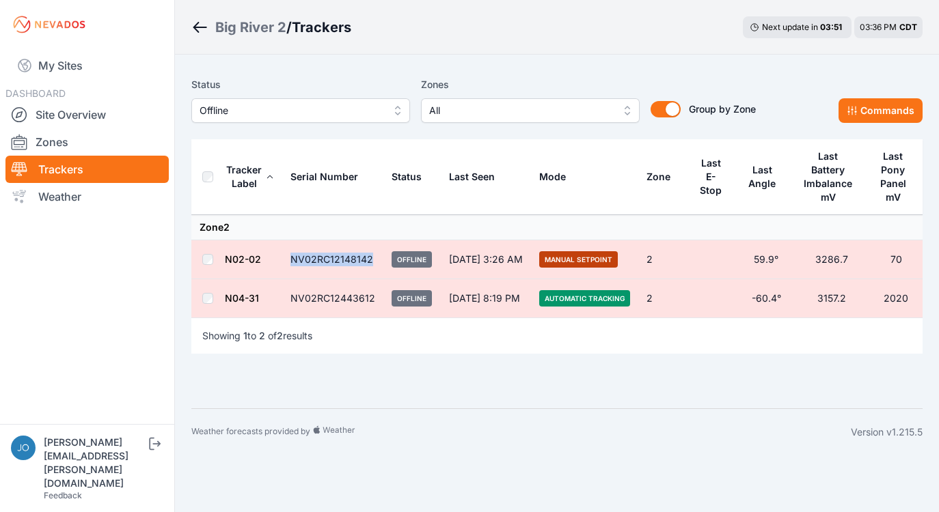
drag, startPoint x: 368, startPoint y: 259, endPoint x: 286, endPoint y: 255, distance: 81.4
click at [286, 256] on td "NV02RC12148142" at bounding box center [332, 260] width 101 height 39
copy td "NV02RC12148142"
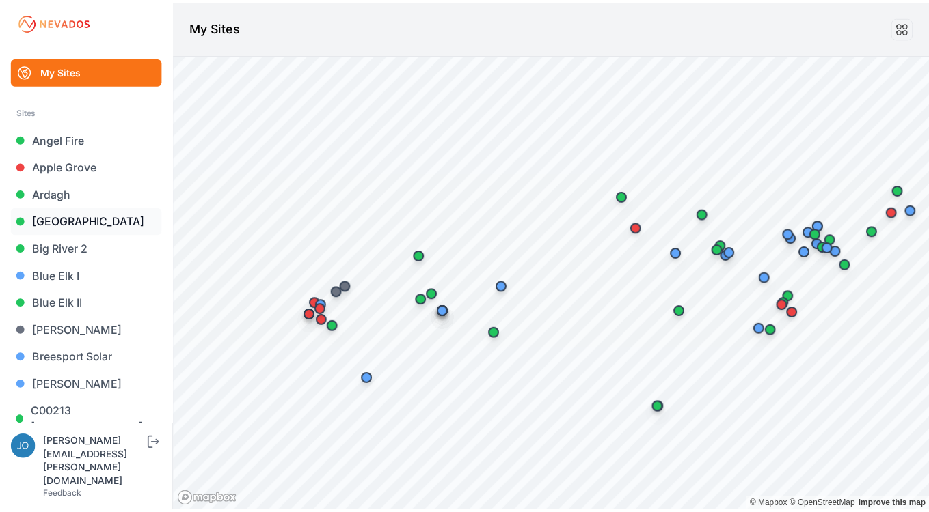
scroll to position [3, 0]
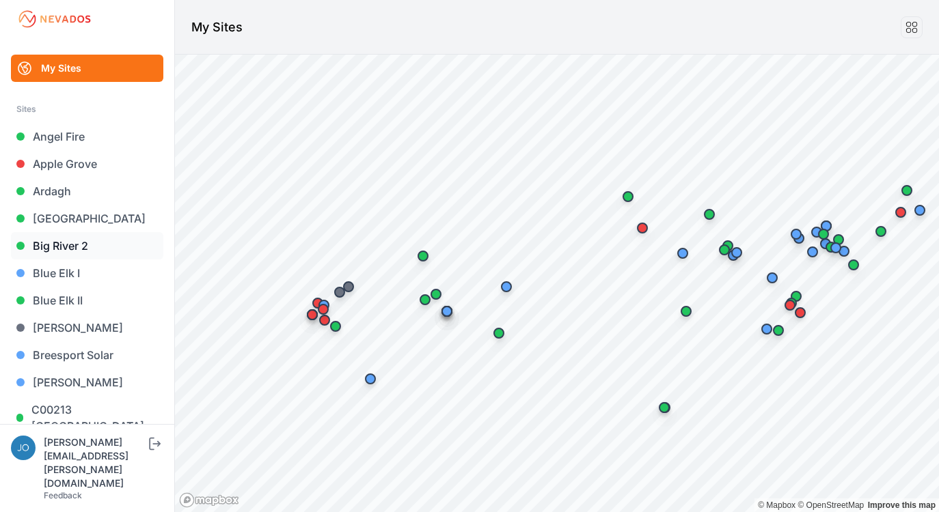
click at [65, 239] on link "Big River 2" at bounding box center [87, 245] width 152 height 27
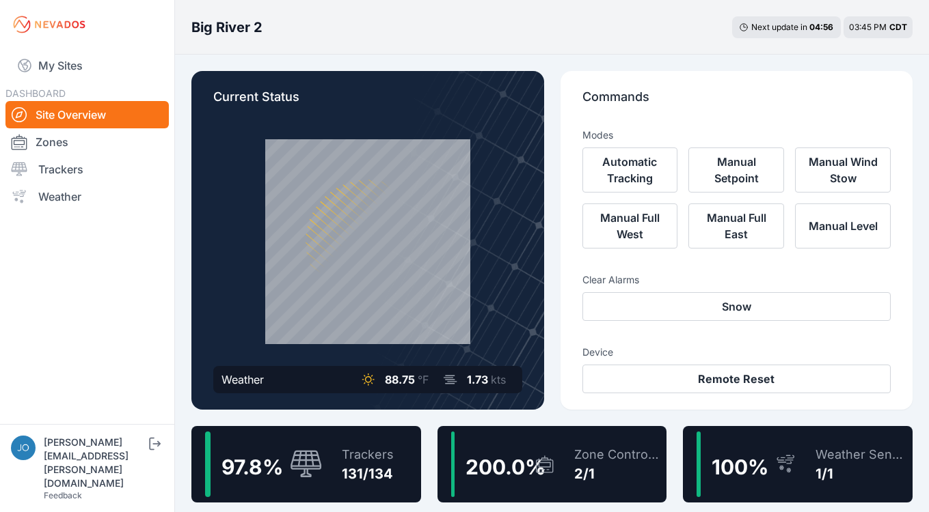
click at [381, 445] on div "Trackers 131/134" at bounding box center [361, 465] width 66 height 66
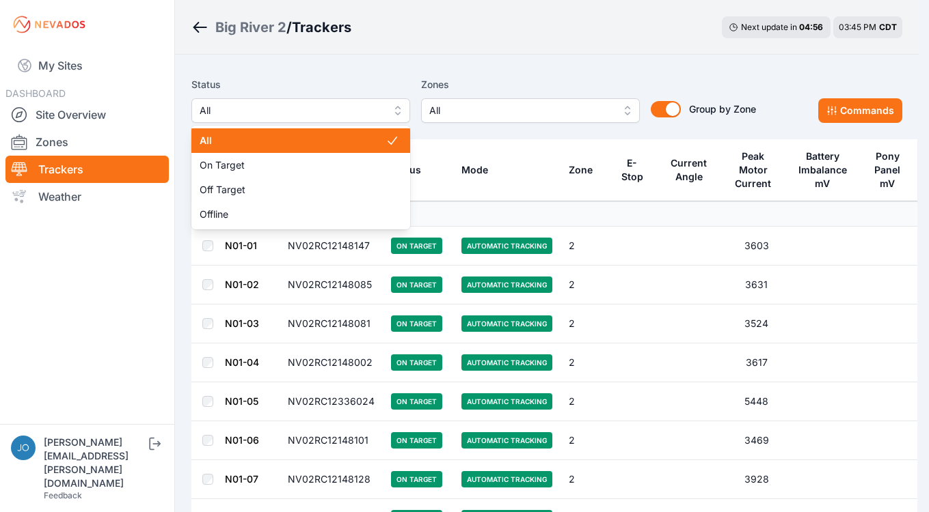
click at [297, 111] on span "All" at bounding box center [291, 110] width 183 height 16
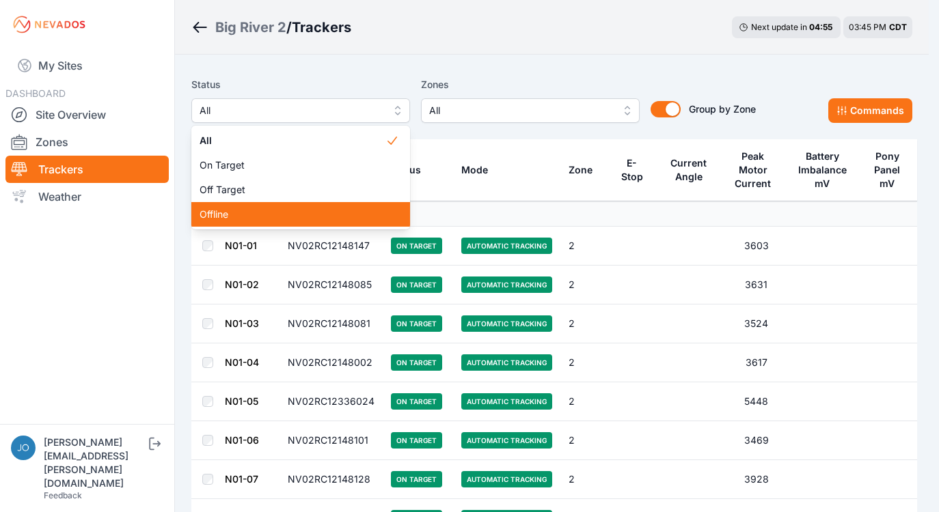
click at [236, 206] on div "Offline" at bounding box center [300, 214] width 219 height 25
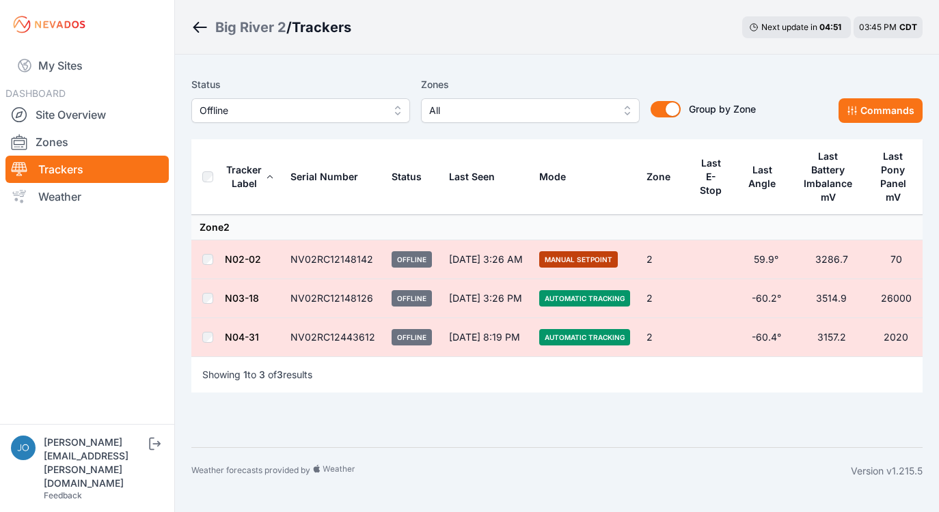
click at [243, 256] on link "N02-02" at bounding box center [243, 259] width 36 height 12
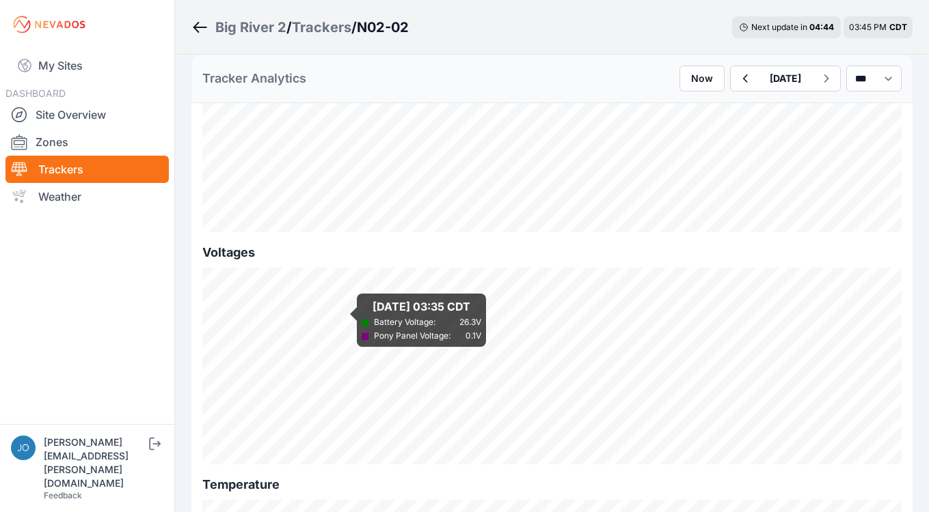
scroll to position [1559, 0]
